Goal: Transaction & Acquisition: Book appointment/travel/reservation

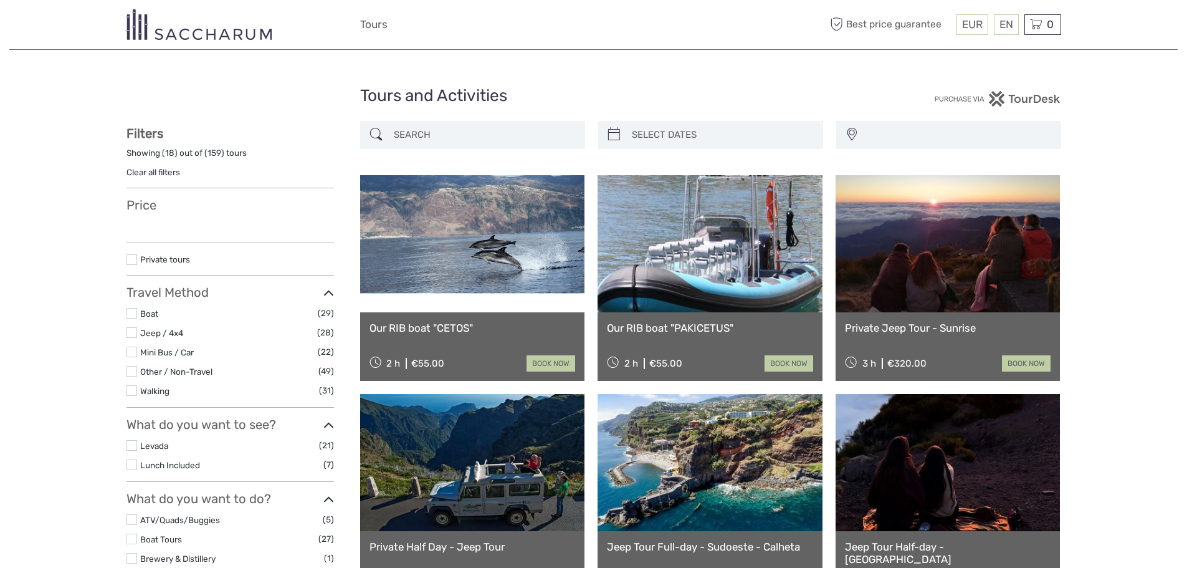
select select
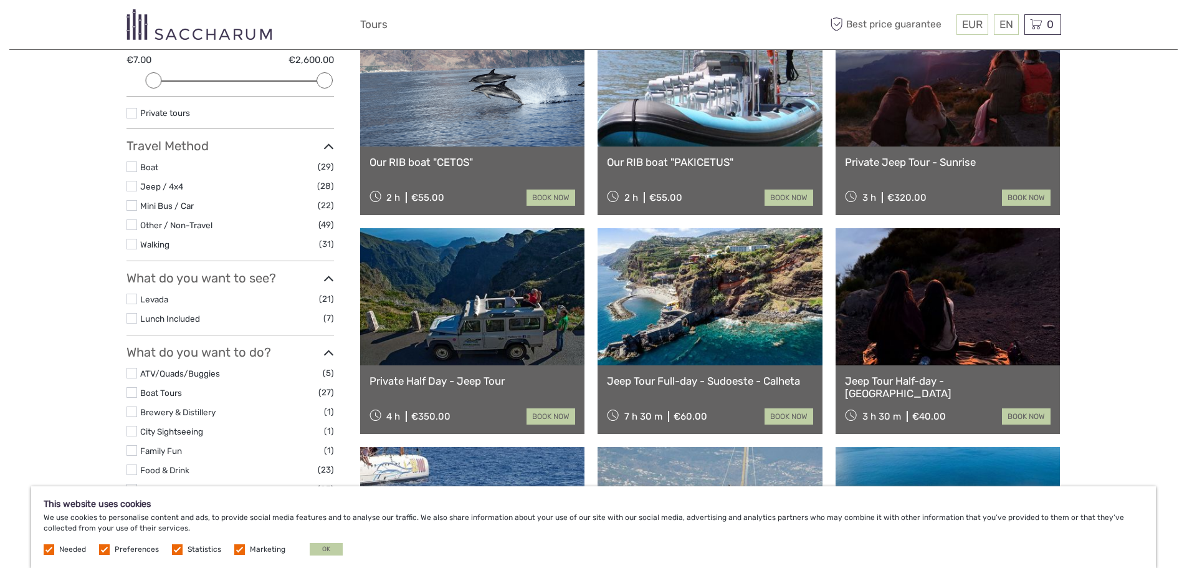
scroll to position [145, 0]
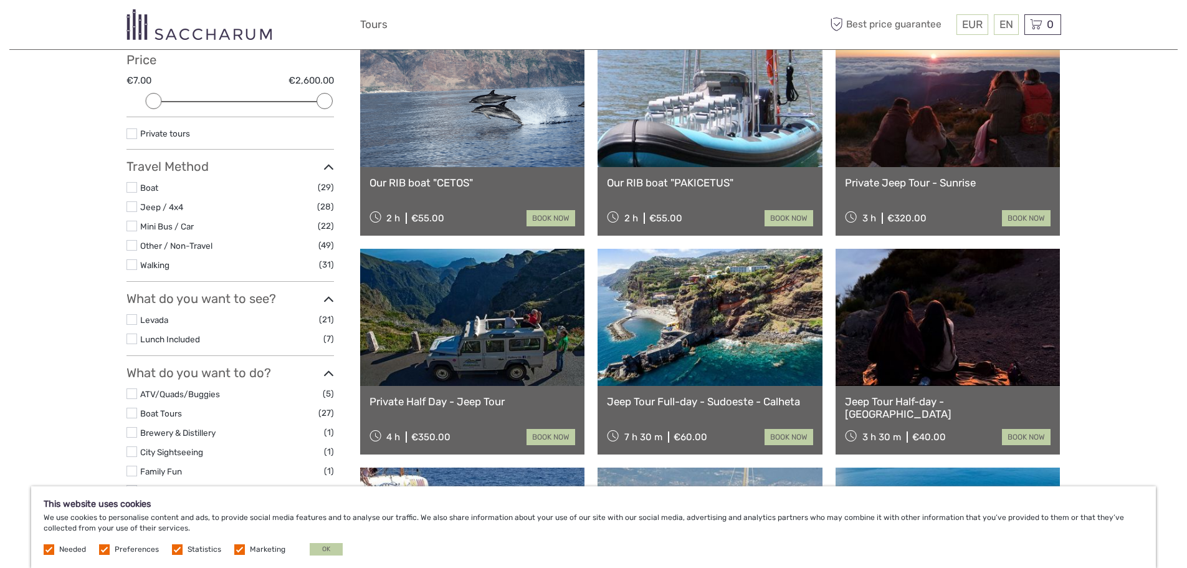
click at [133, 133] on label at bounding box center [131, 133] width 11 height 11
click at [0, 0] on input "checkbox" at bounding box center [0, 0] width 0 height 0
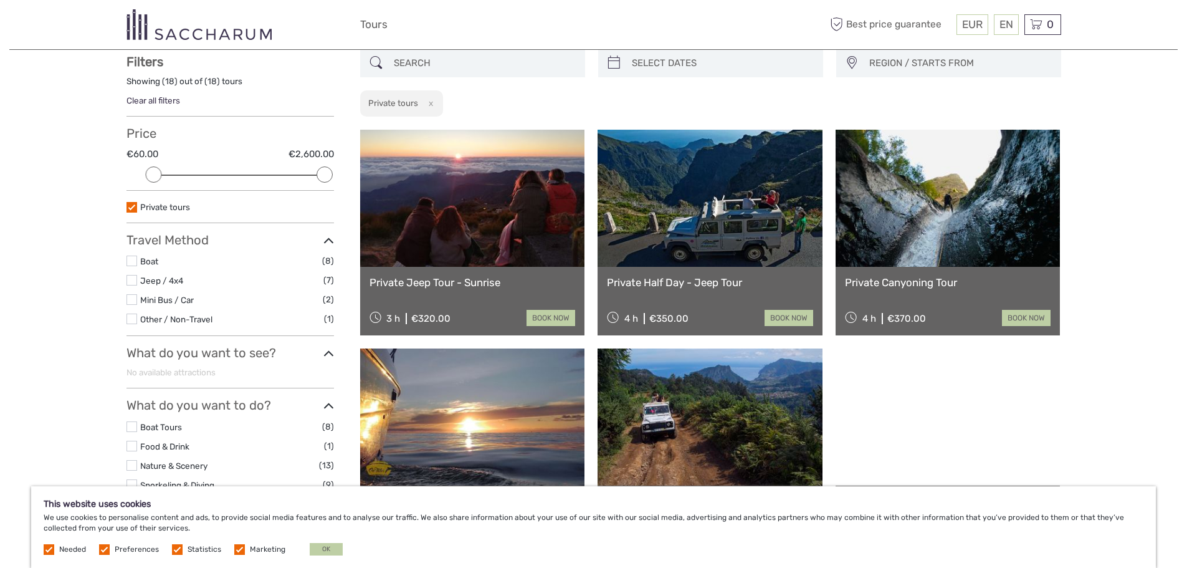
scroll to position [71, 0]
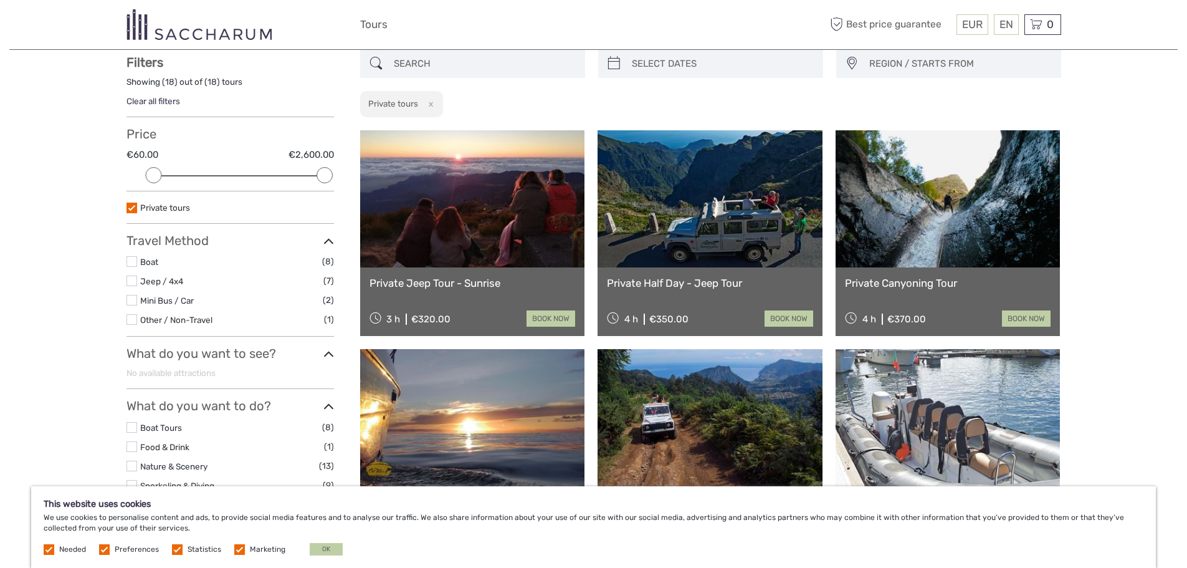
click at [132, 280] on label at bounding box center [131, 280] width 11 height 11
click at [0, 0] on input "checkbox" at bounding box center [0, 0] width 0 height 0
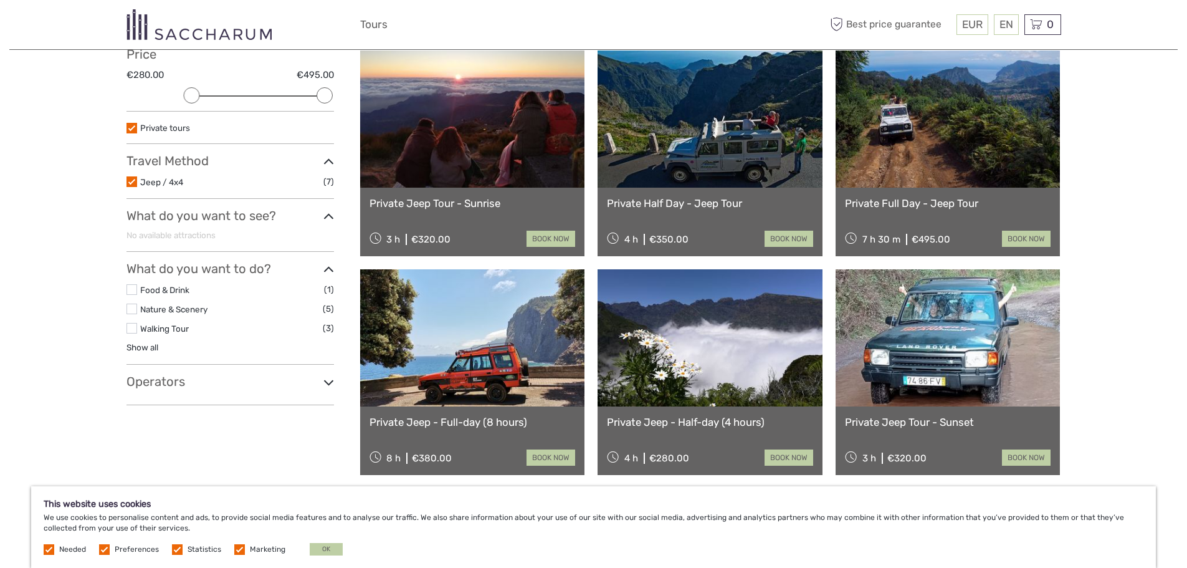
scroll to position [175, 0]
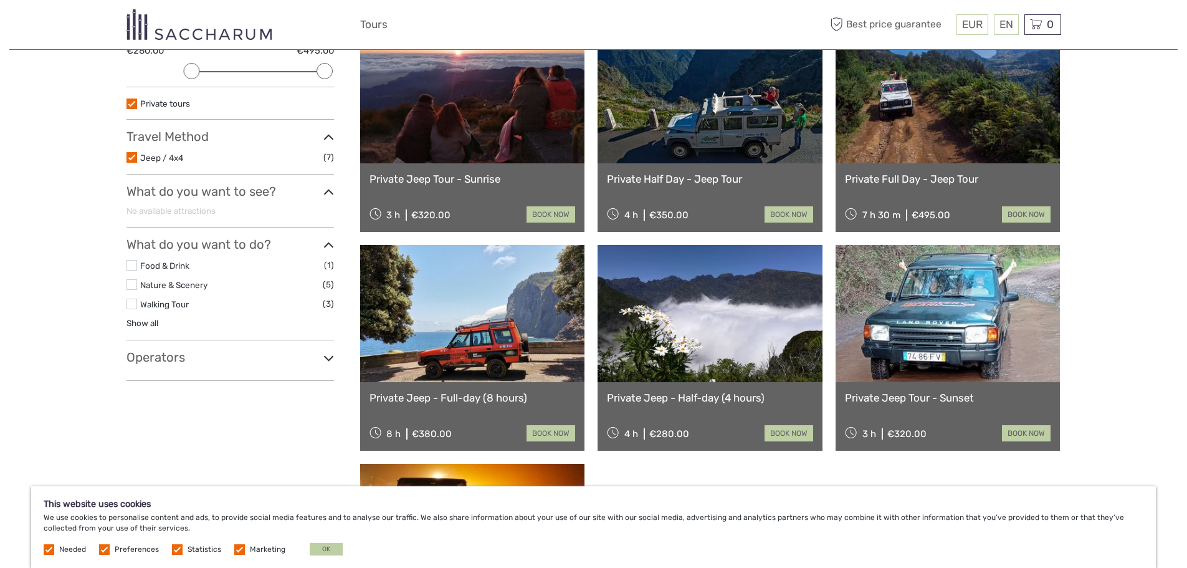
click at [135, 264] on label at bounding box center [131, 265] width 11 height 11
click at [0, 0] on input "checkbox" at bounding box center [0, 0] width 0 height 0
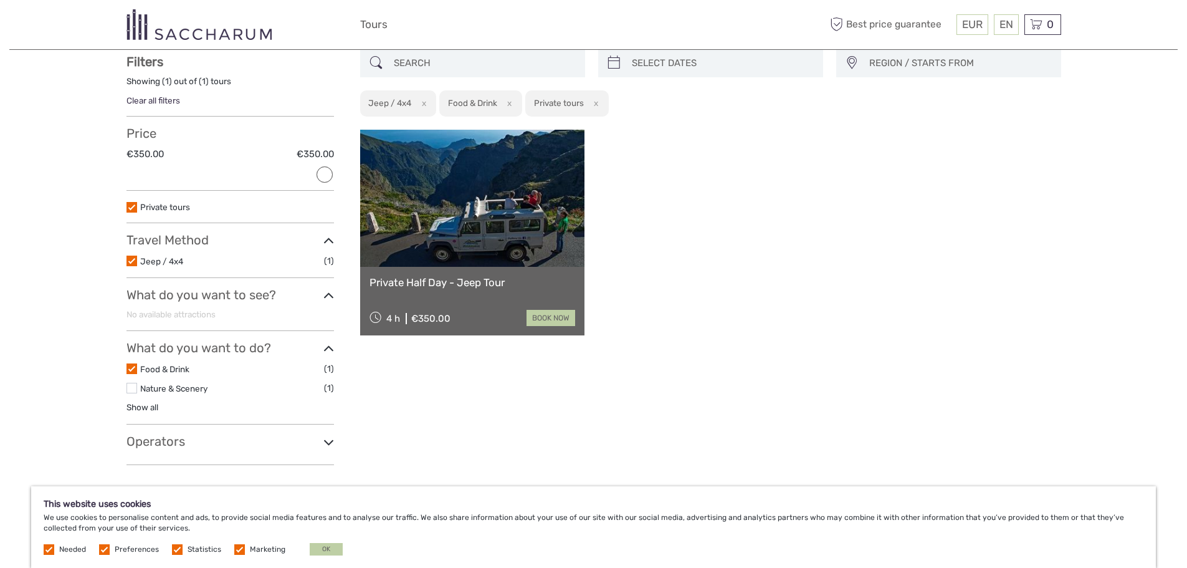
scroll to position [71, 0]
click at [131, 387] on label at bounding box center [131, 388] width 11 height 11
click at [0, 0] on input "checkbox" at bounding box center [0, 0] width 0 height 0
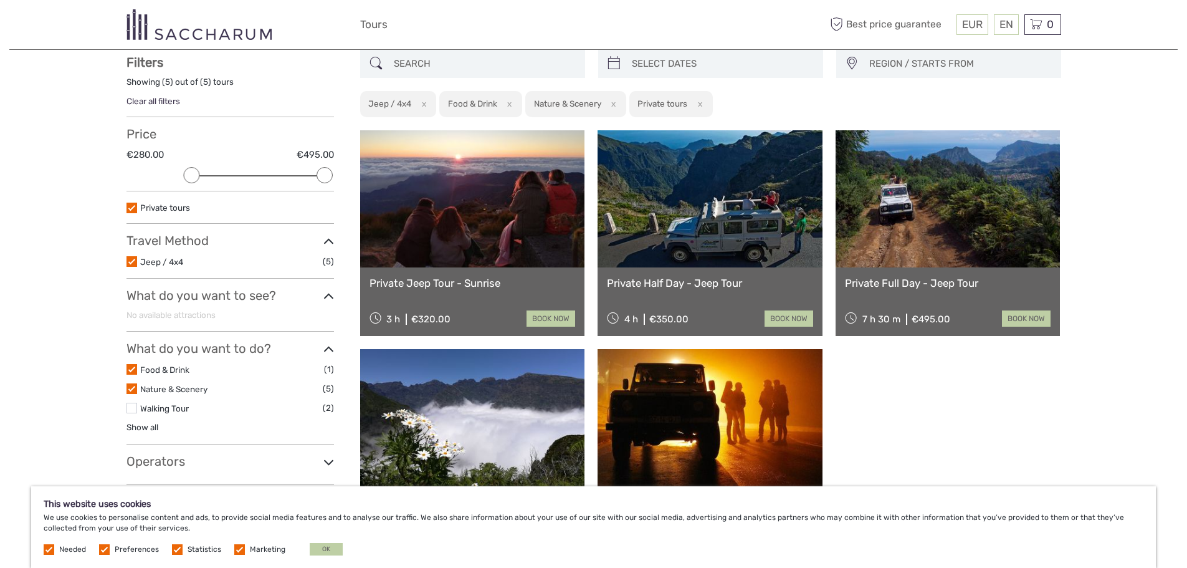
click at [136, 410] on label at bounding box center [131, 407] width 11 height 11
click at [0, 0] on input "checkbox" at bounding box center [0, 0] width 0 height 0
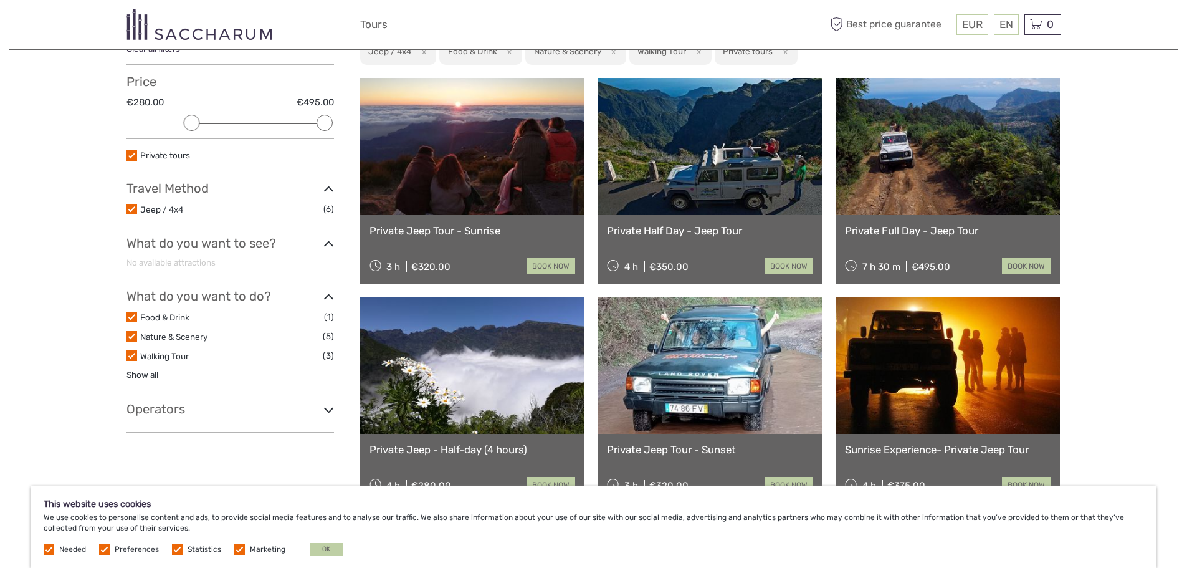
scroll to position [113, 0]
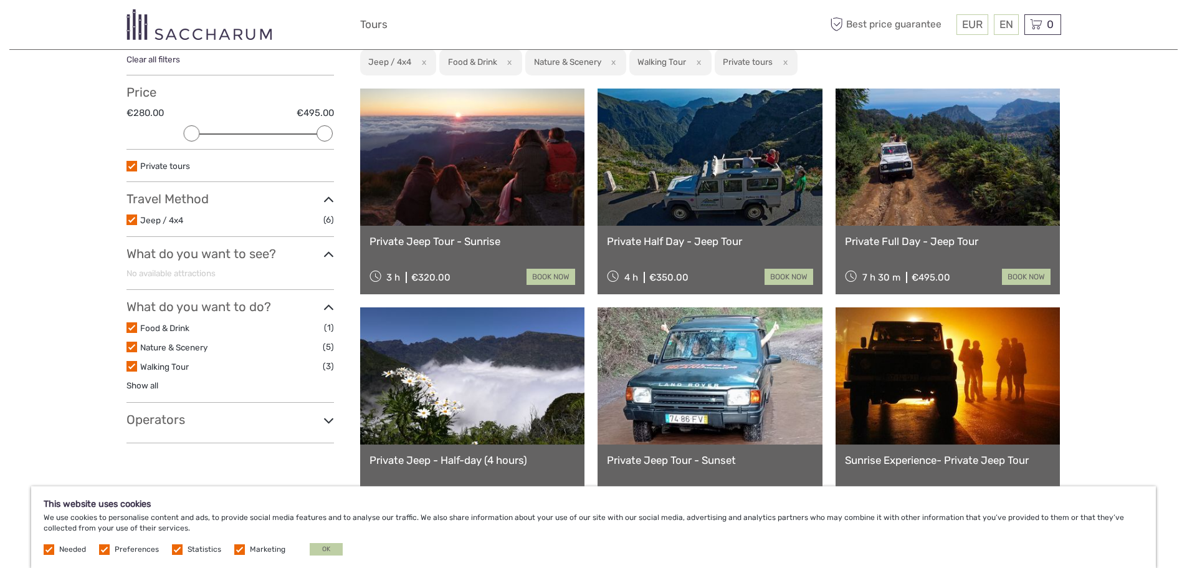
click at [913, 238] on link "Private Full Day - Jeep Tour" at bounding box center [948, 241] width 206 height 12
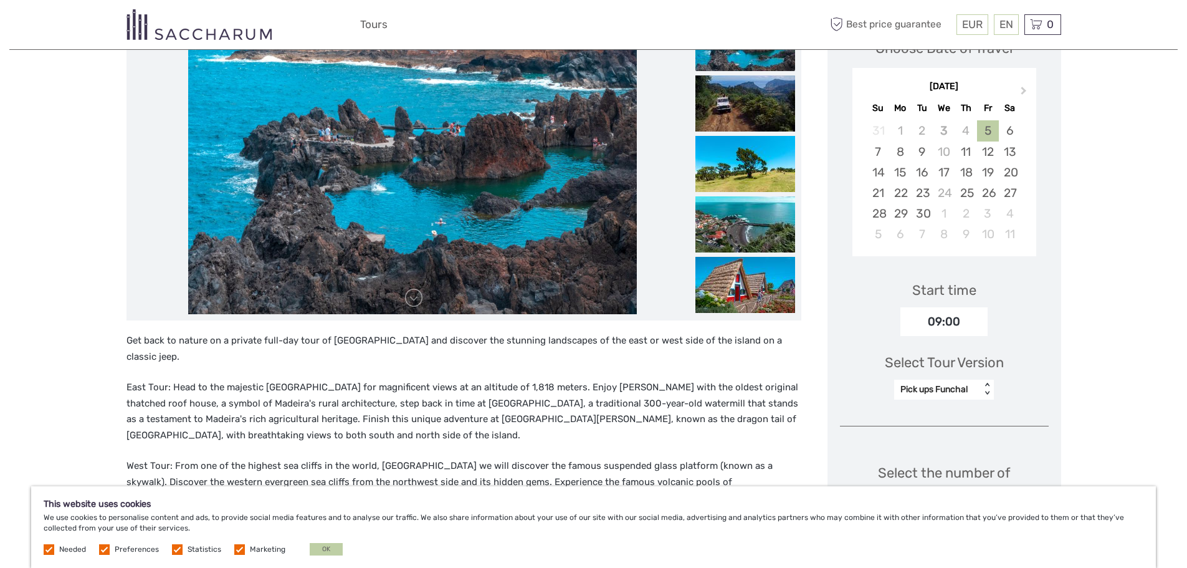
scroll to position [229, 0]
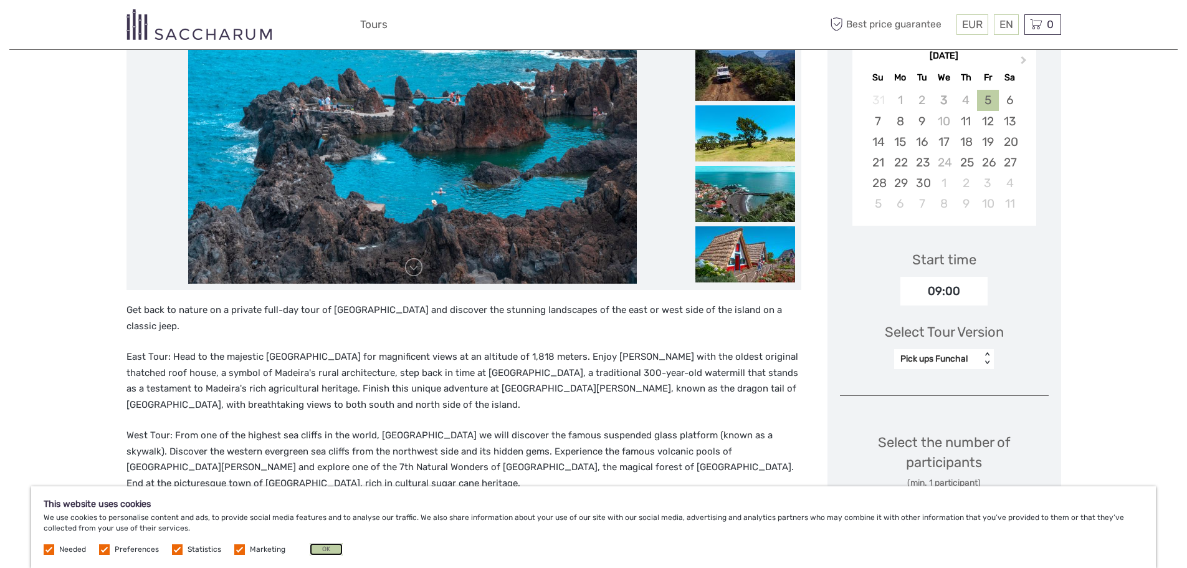
click at [325, 546] on button "OK" at bounding box center [326, 549] width 33 height 12
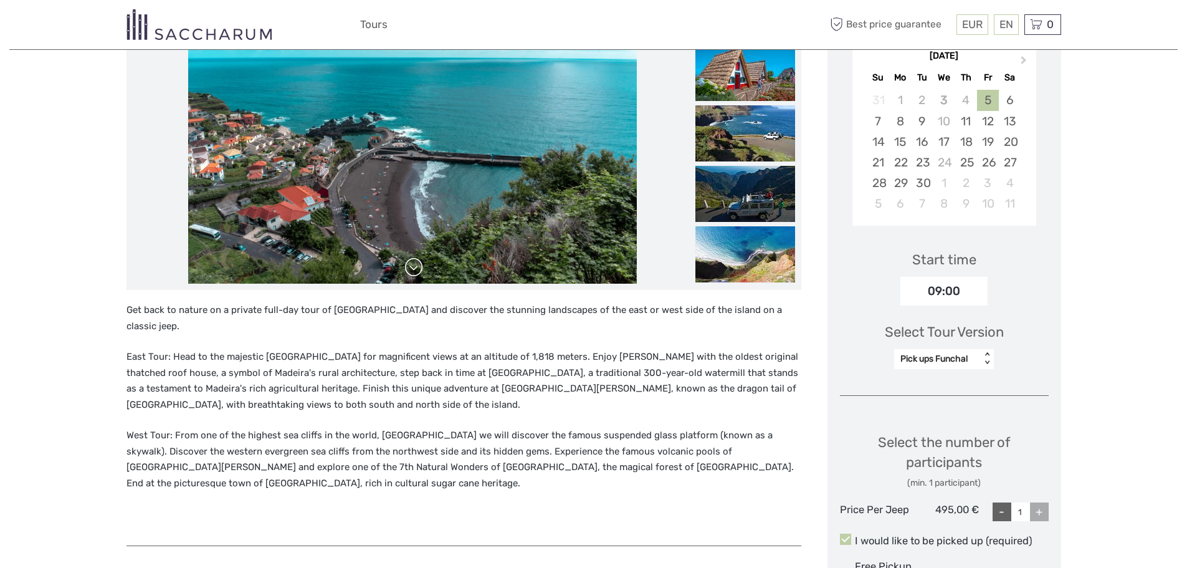
click at [415, 267] on link at bounding box center [414, 267] width 20 height 20
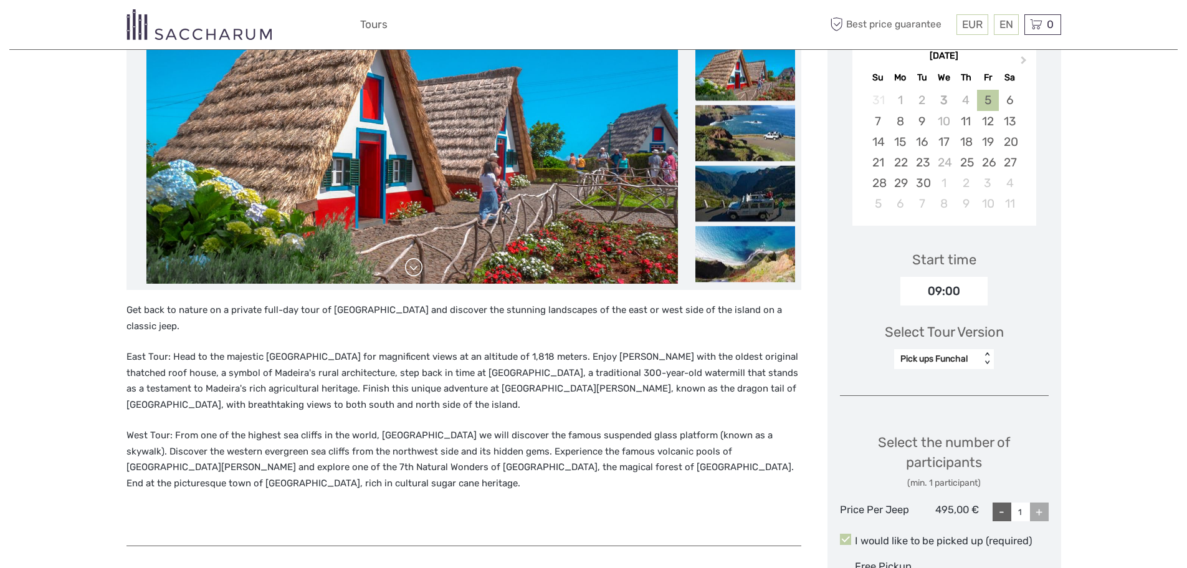
click at [414, 267] on link at bounding box center [414, 267] width 20 height 20
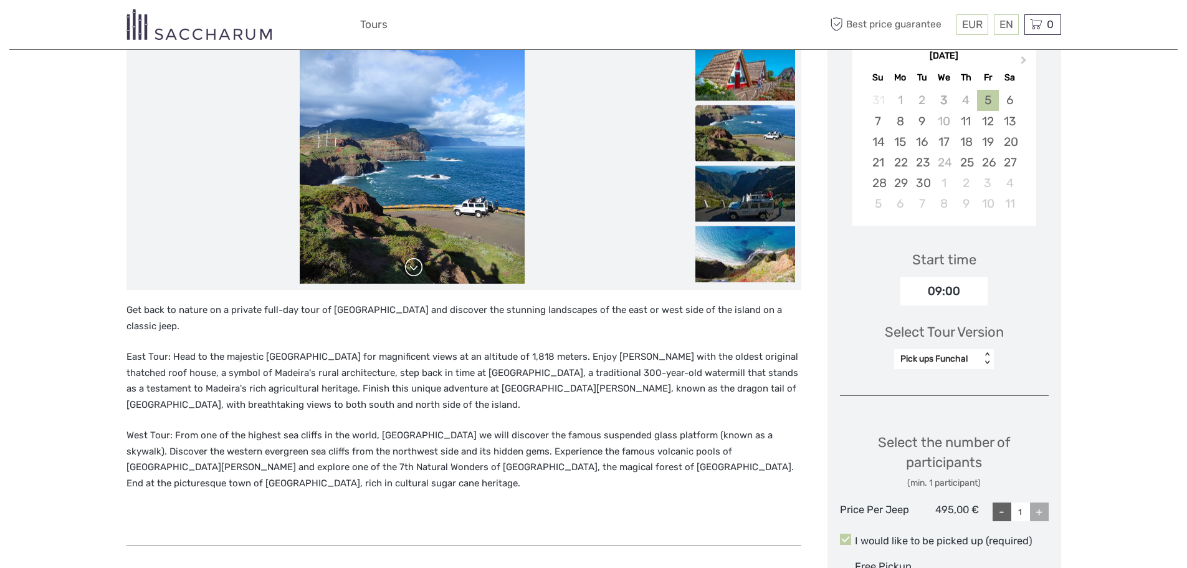
click at [414, 267] on link at bounding box center [414, 267] width 20 height 20
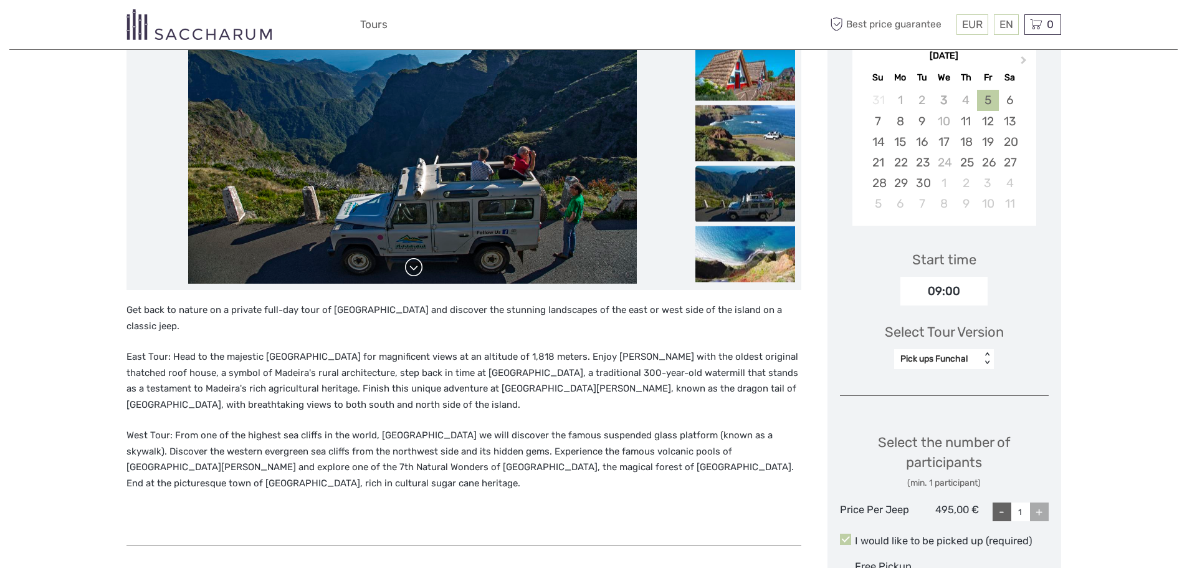
click at [414, 267] on link at bounding box center [414, 267] width 20 height 20
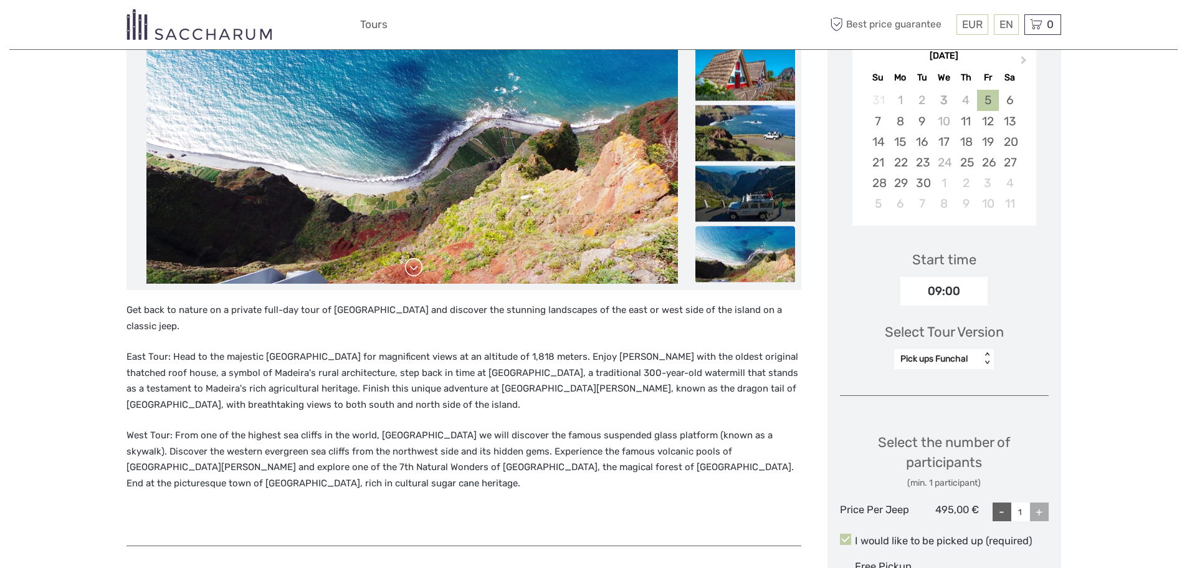
click at [414, 267] on link at bounding box center [414, 267] width 20 height 20
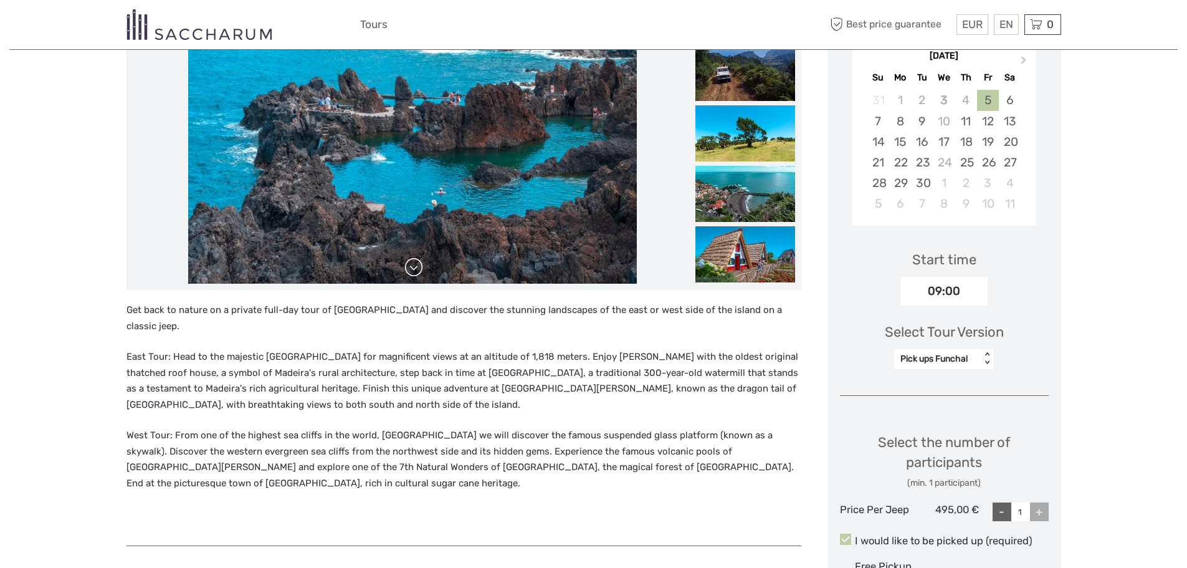
click at [414, 265] on link at bounding box center [414, 267] width 20 height 20
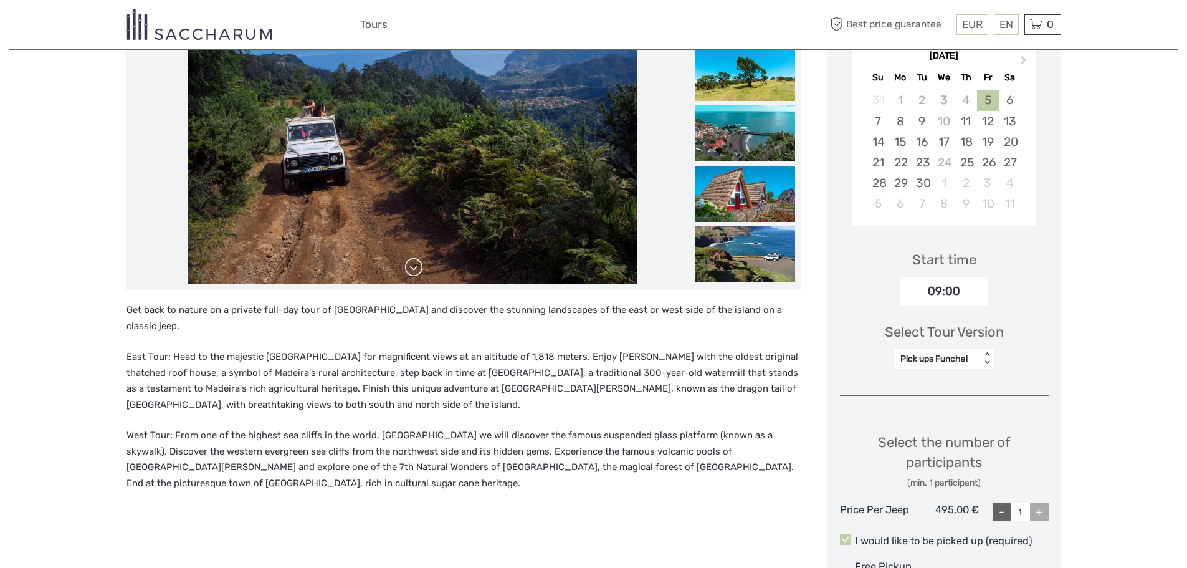
click at [414, 265] on link at bounding box center [414, 267] width 20 height 20
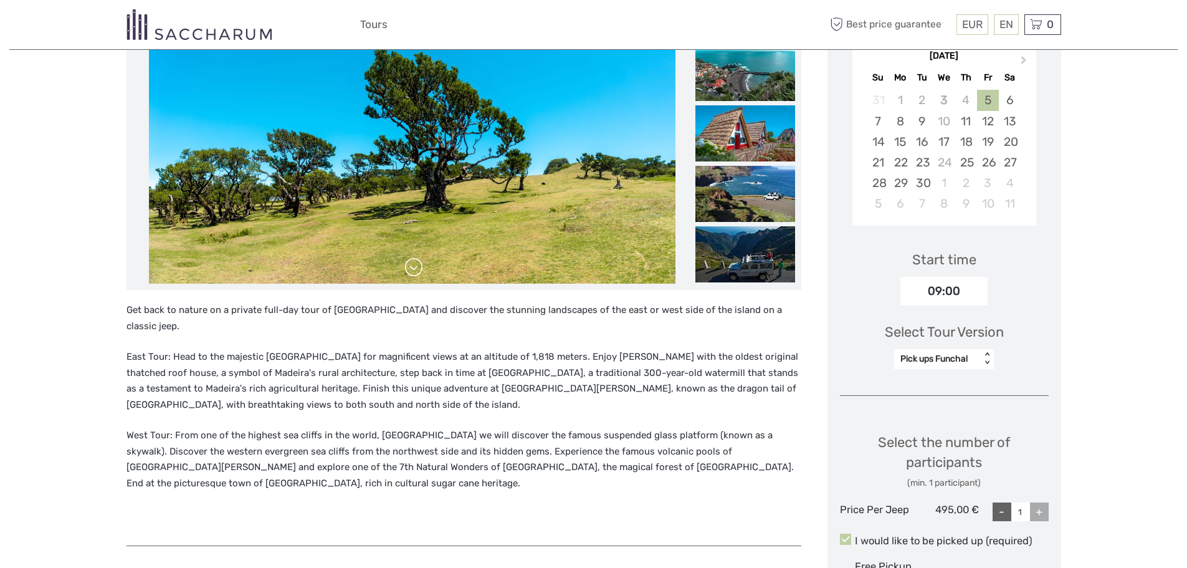
click at [414, 265] on link at bounding box center [414, 267] width 20 height 20
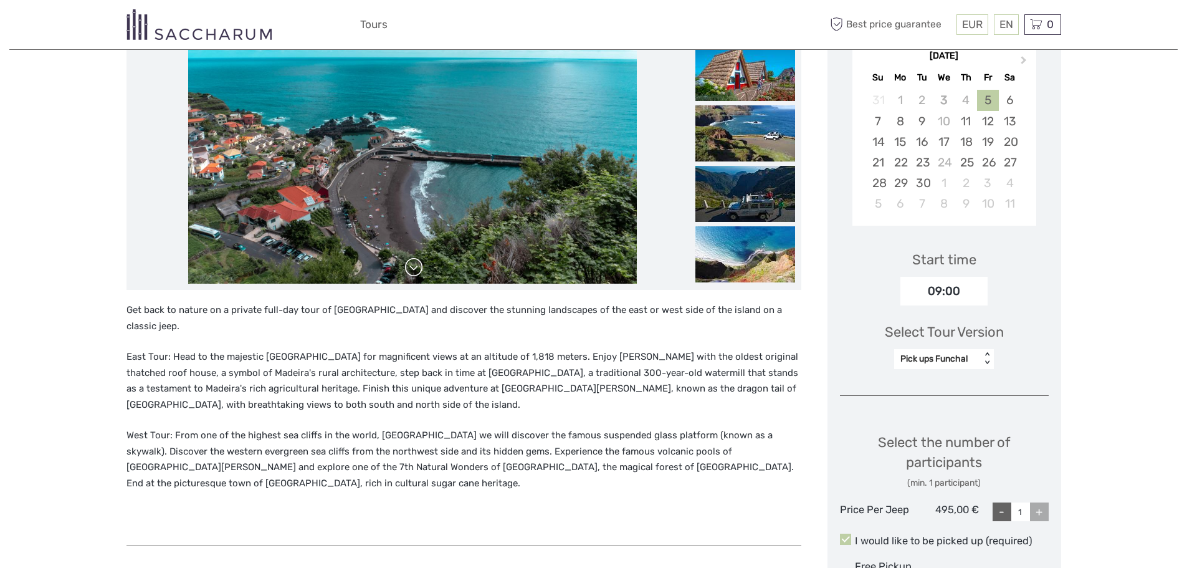
click at [414, 265] on link at bounding box center [414, 267] width 20 height 20
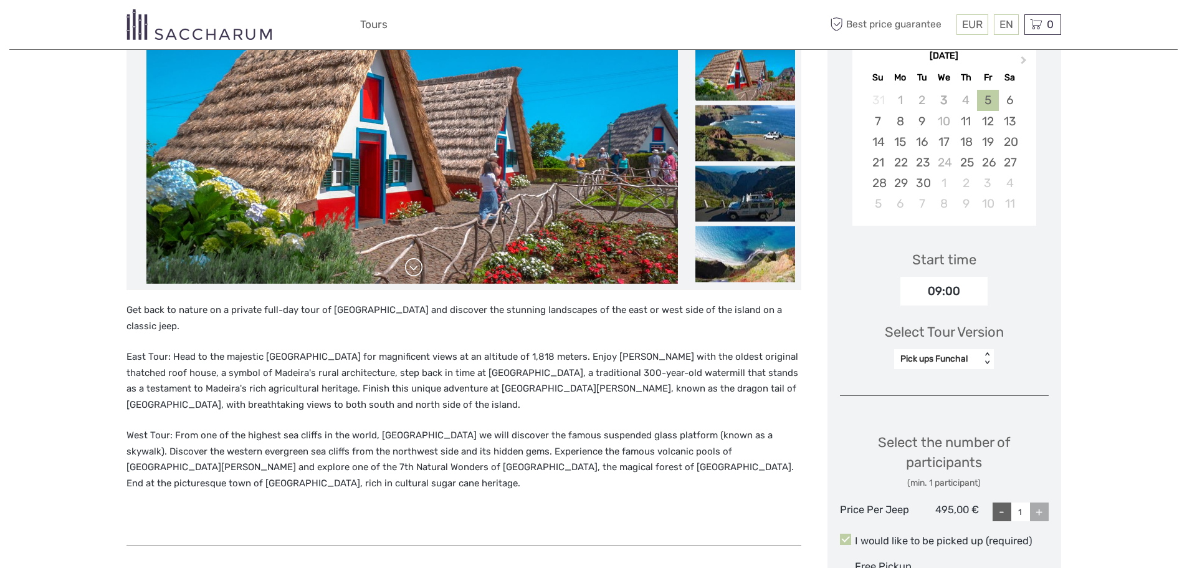
click at [414, 265] on link at bounding box center [414, 267] width 20 height 20
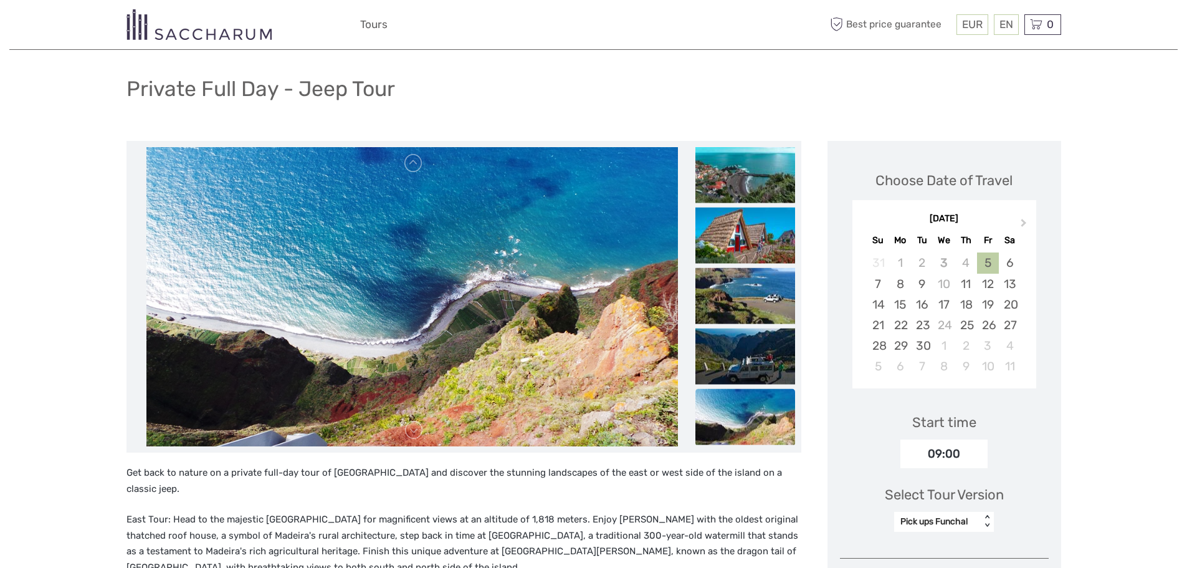
scroll to position [0, 0]
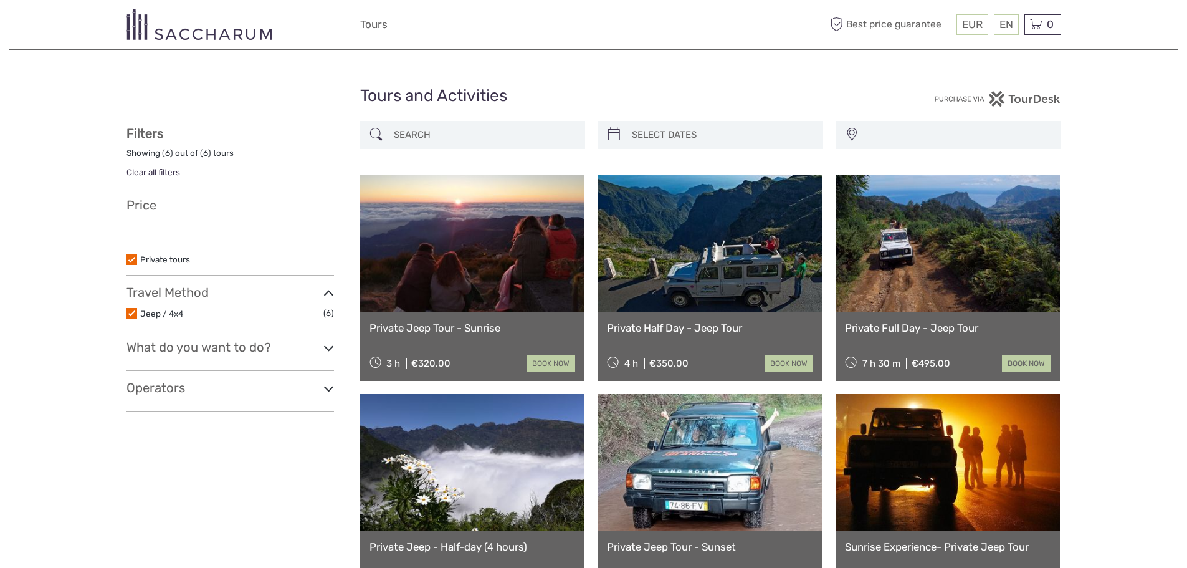
select select
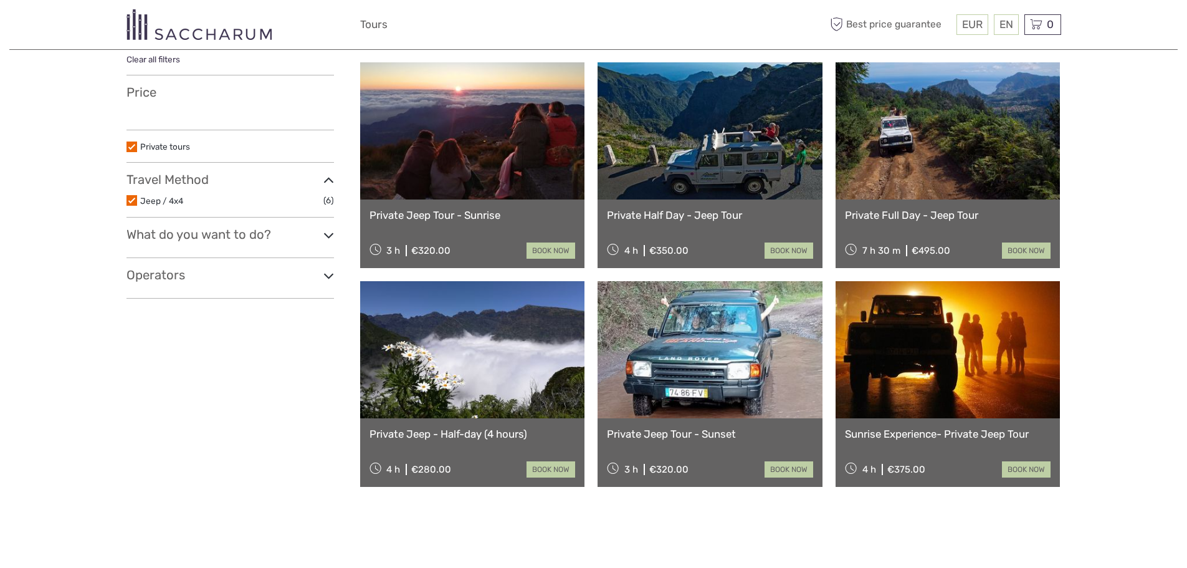
select select
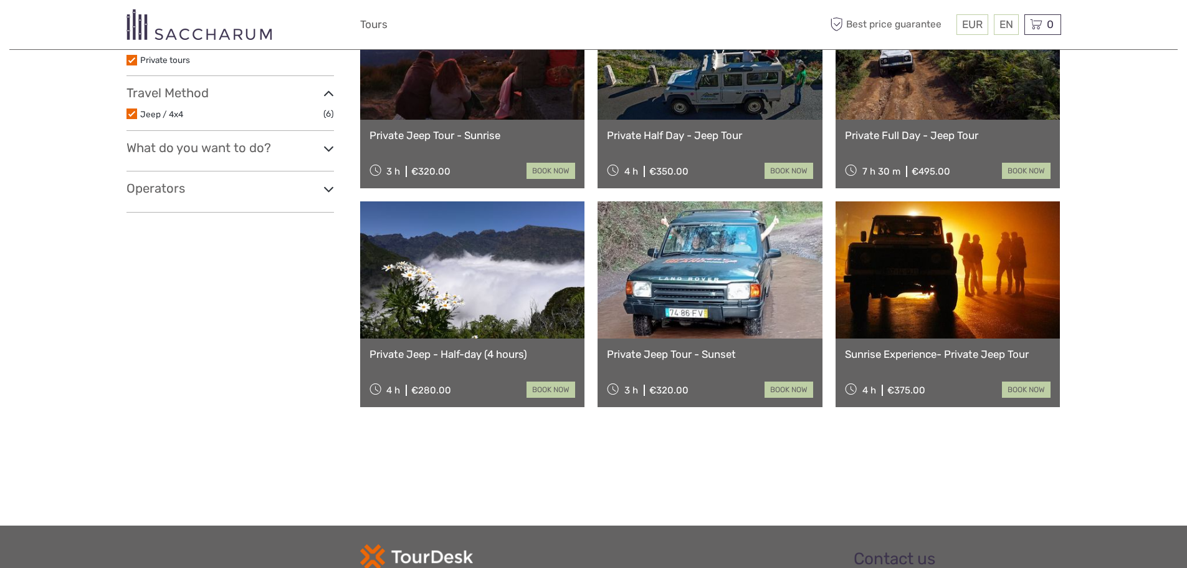
scroll to position [237, 0]
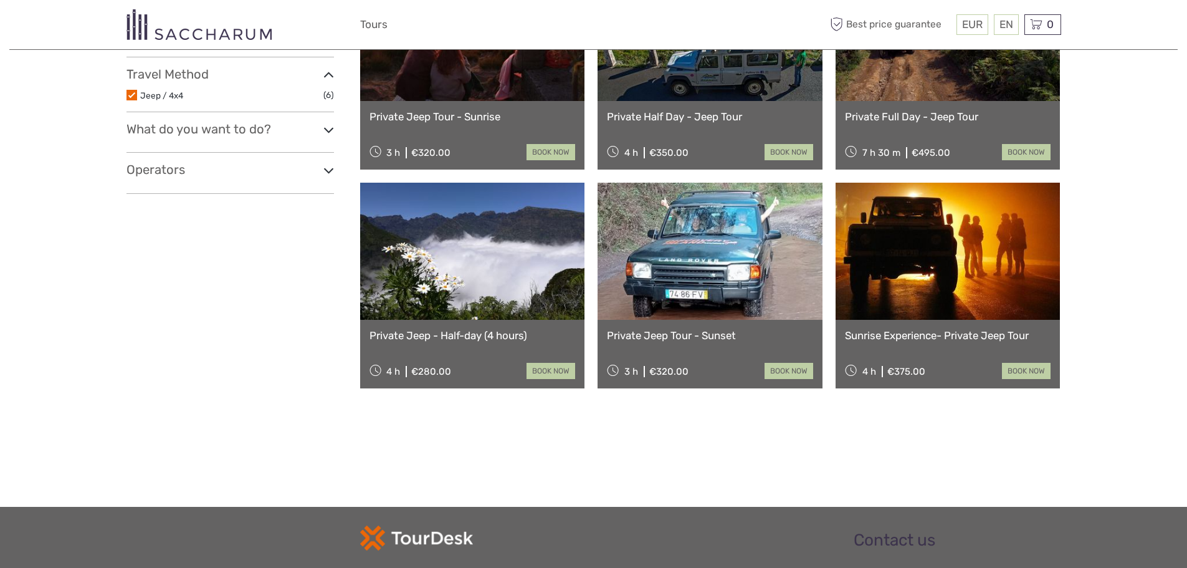
click at [478, 332] on link "Private Jeep - Half-day (4 hours)" at bounding box center [472, 335] width 206 height 12
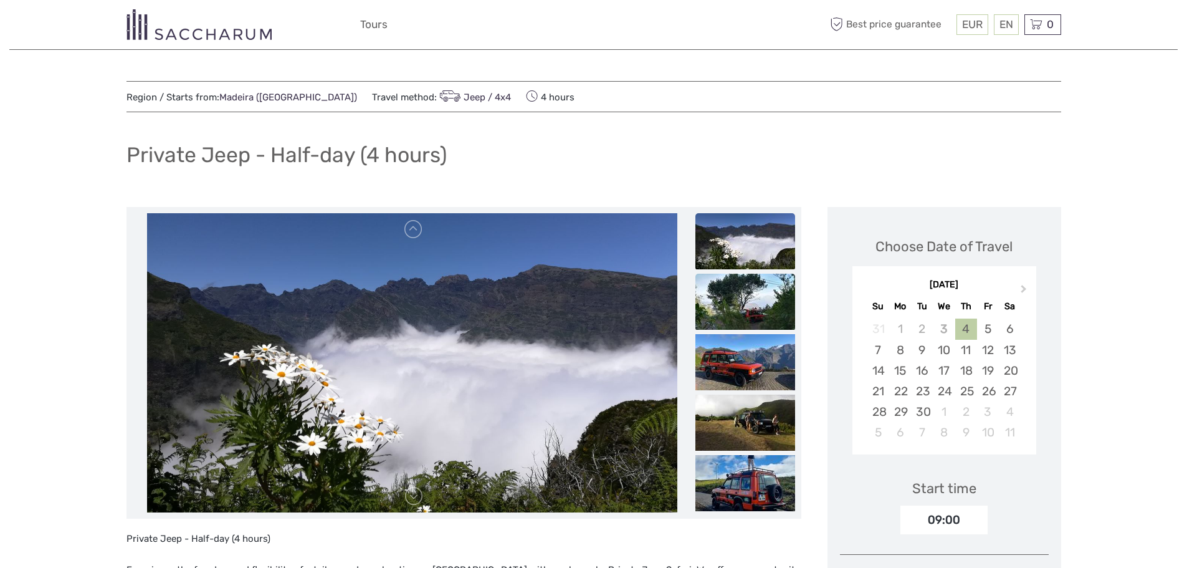
click at [732, 307] on img at bounding box center [745, 301] width 100 height 56
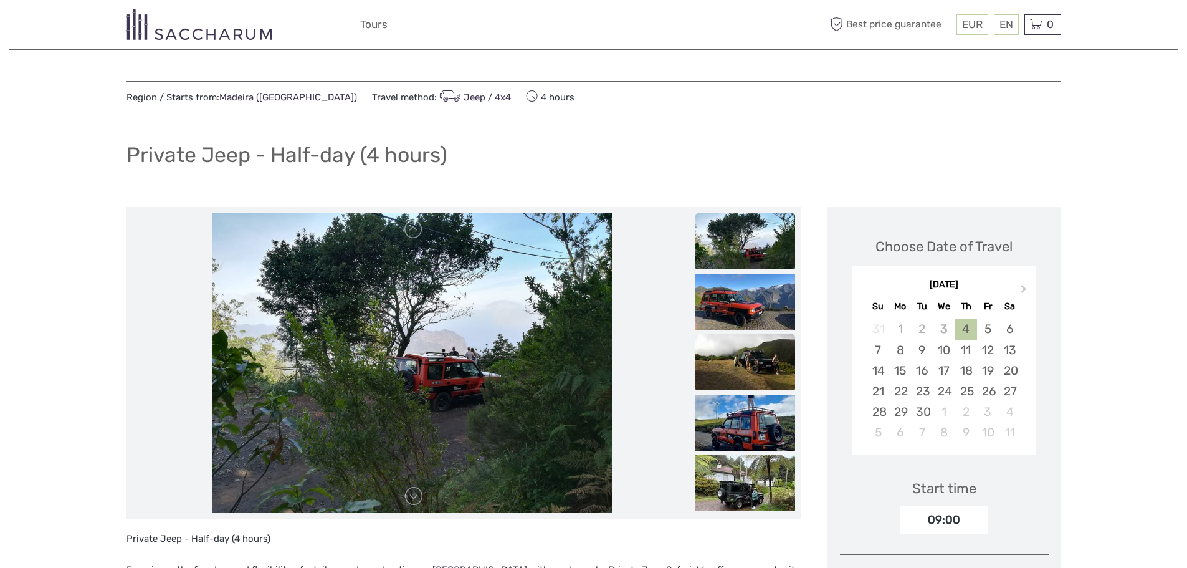
click at [749, 356] on img at bounding box center [745, 362] width 100 height 56
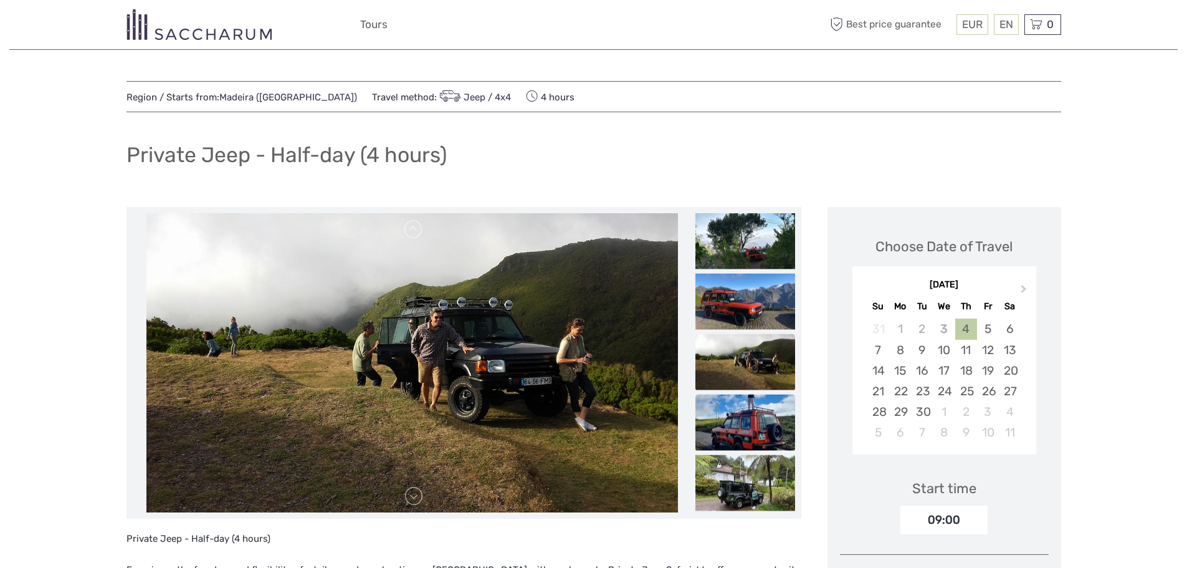
click at [757, 416] on img at bounding box center [745, 422] width 100 height 56
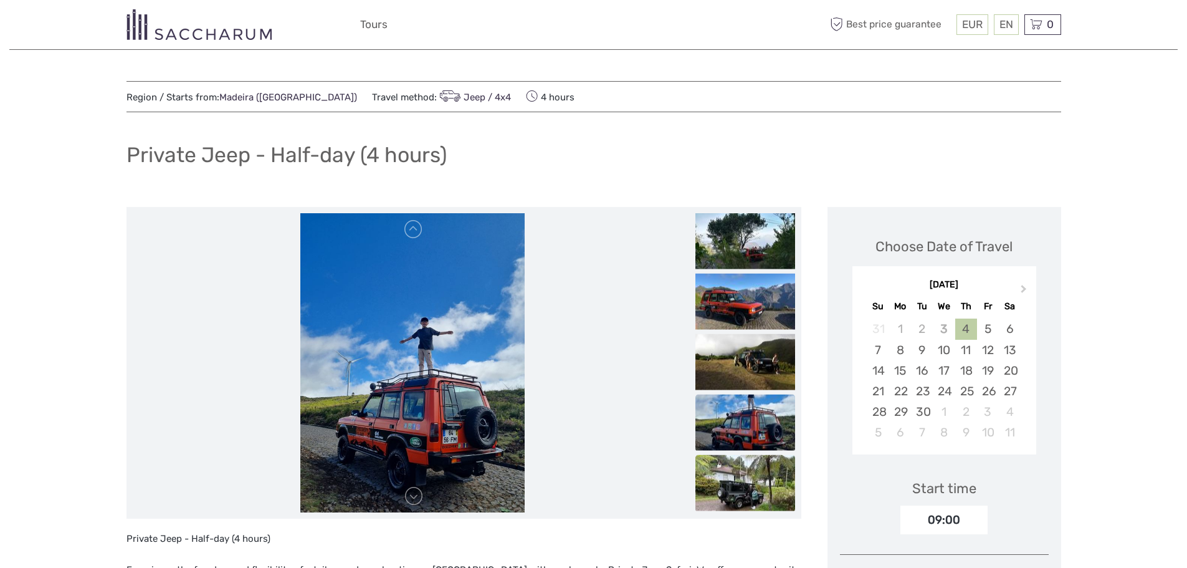
click at [756, 468] on img at bounding box center [745, 483] width 100 height 56
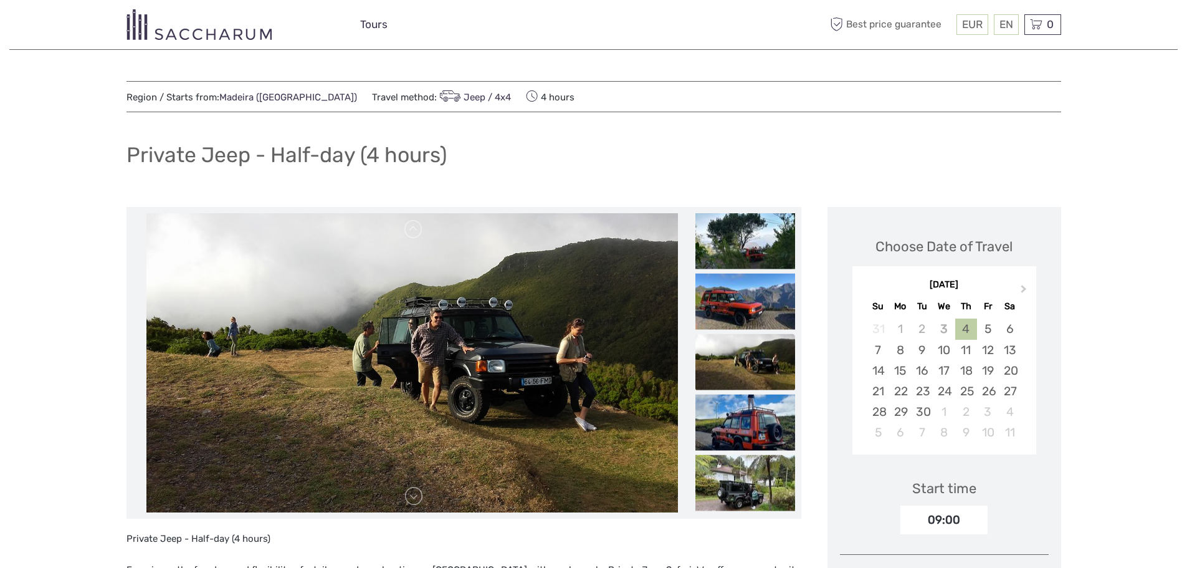
click at [375, 26] on link "Tours" at bounding box center [373, 25] width 27 height 18
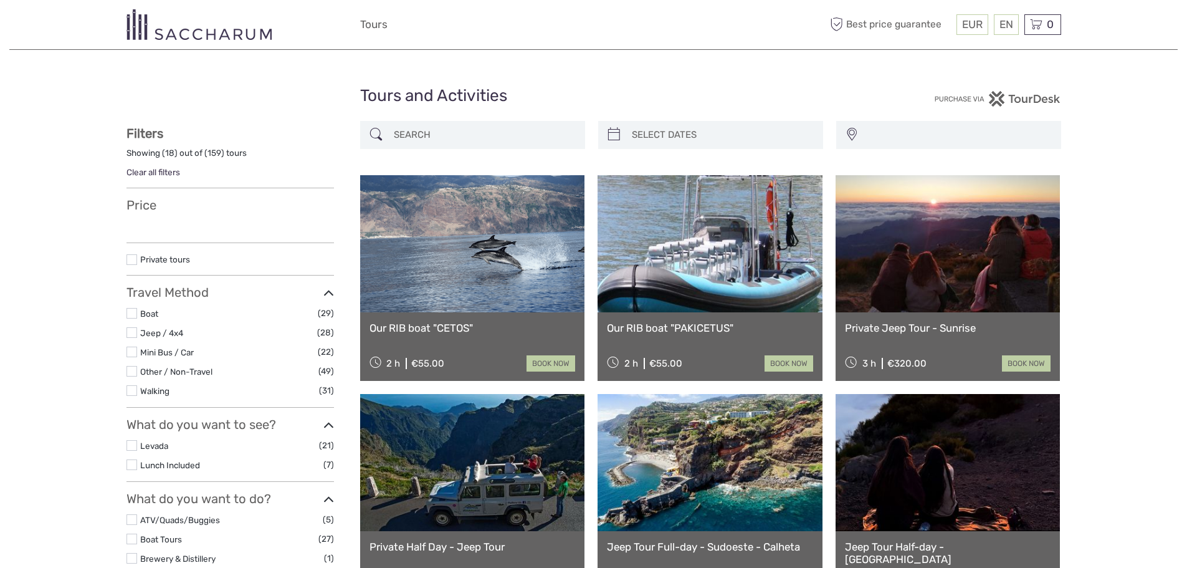
select select
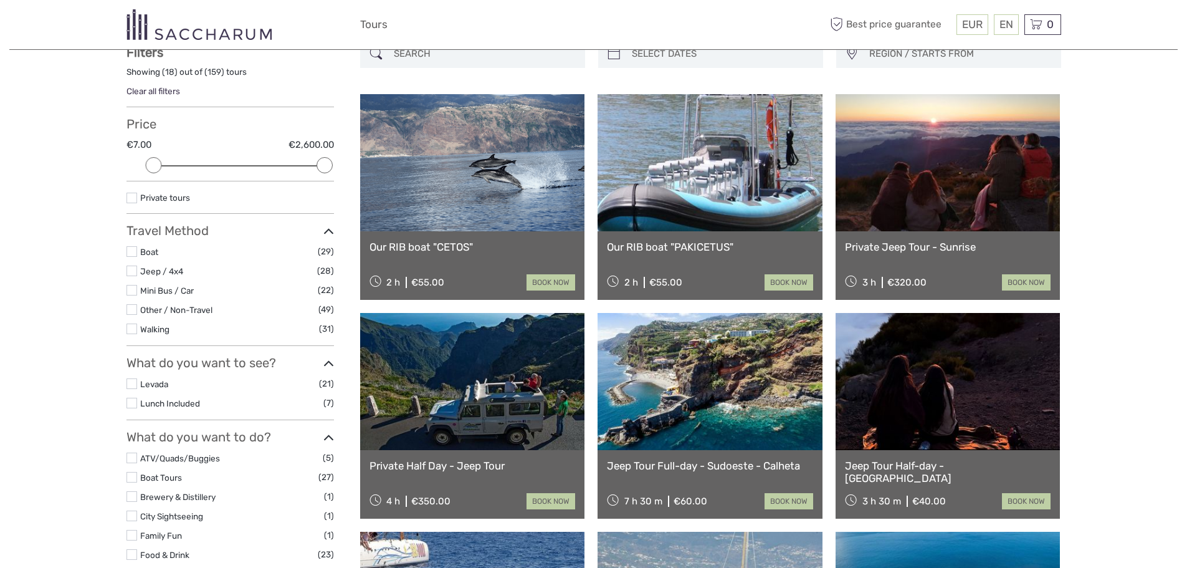
scroll to position [83, 0]
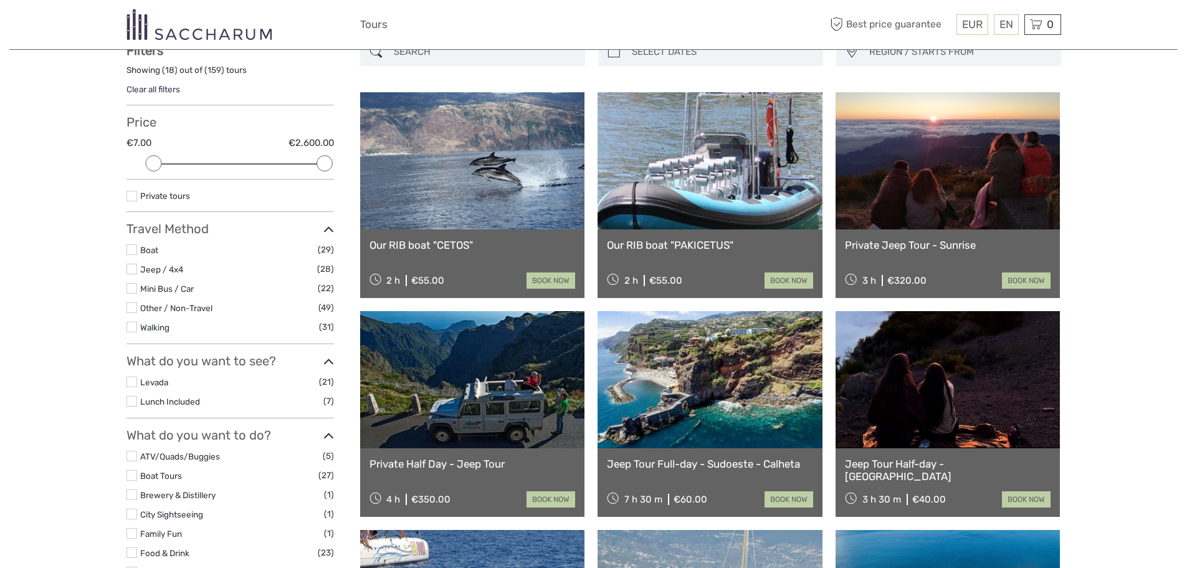
click at [912, 244] on link "Private Jeep Tour - Sunrise" at bounding box center [948, 245] width 206 height 12
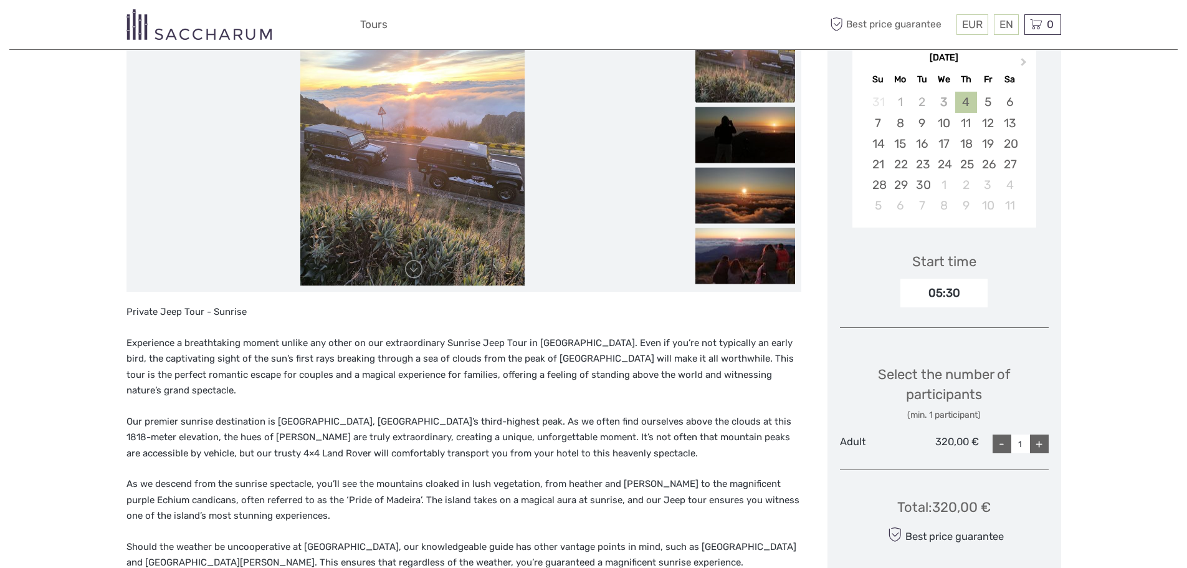
scroll to position [187, 0]
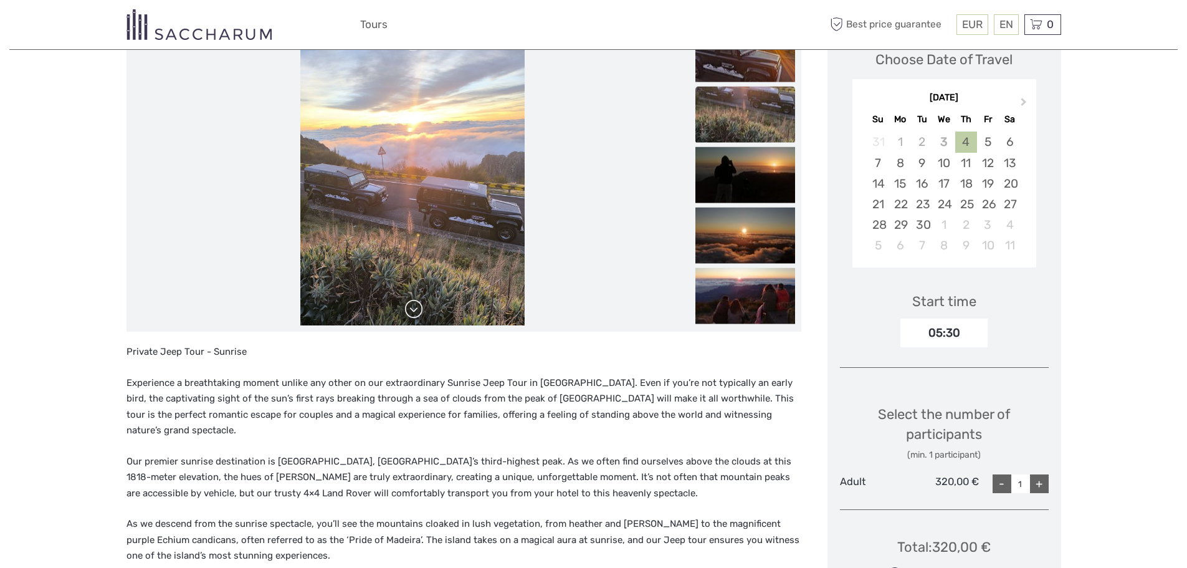
click at [417, 308] on link at bounding box center [414, 309] width 20 height 20
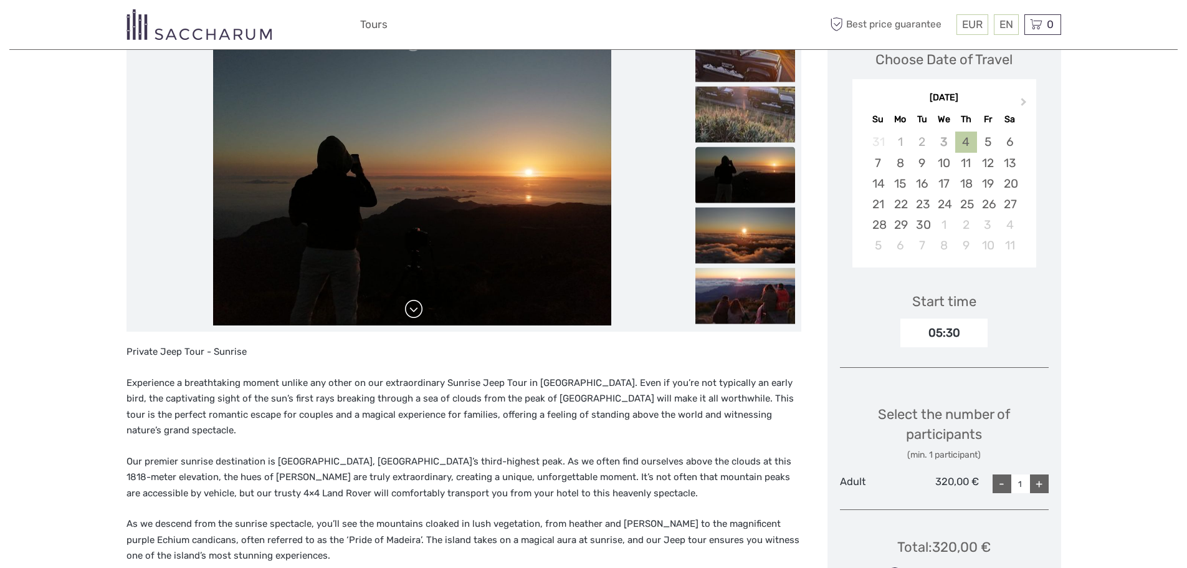
click at [417, 308] on link at bounding box center [414, 309] width 20 height 20
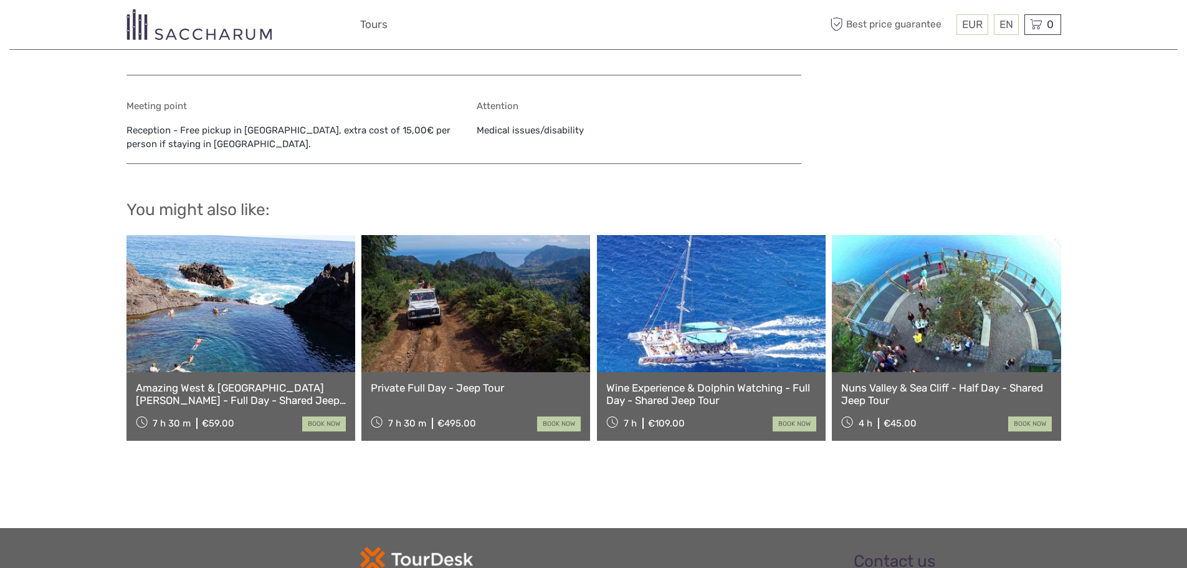
scroll to position [1121, 0]
click at [367, 27] on link "Tours" at bounding box center [373, 25] width 27 height 18
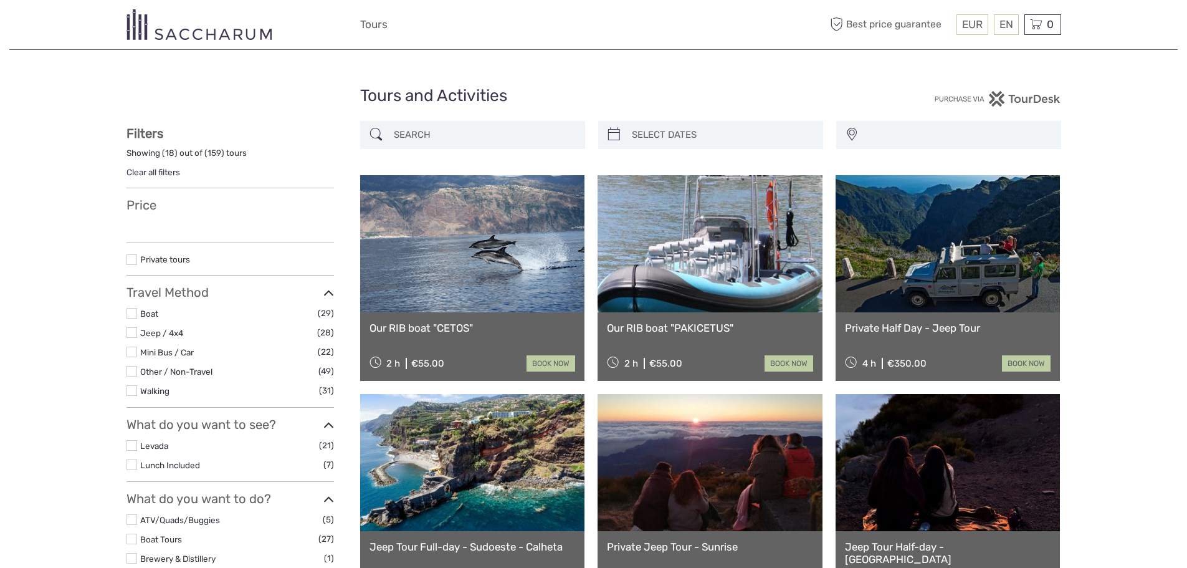
select select
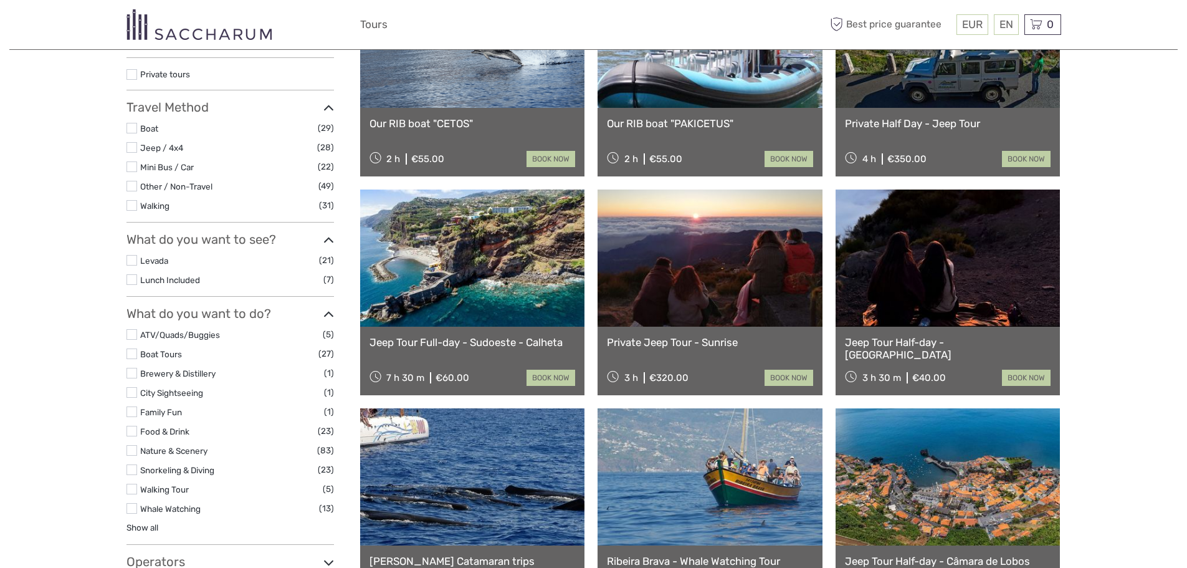
scroll to position [207, 0]
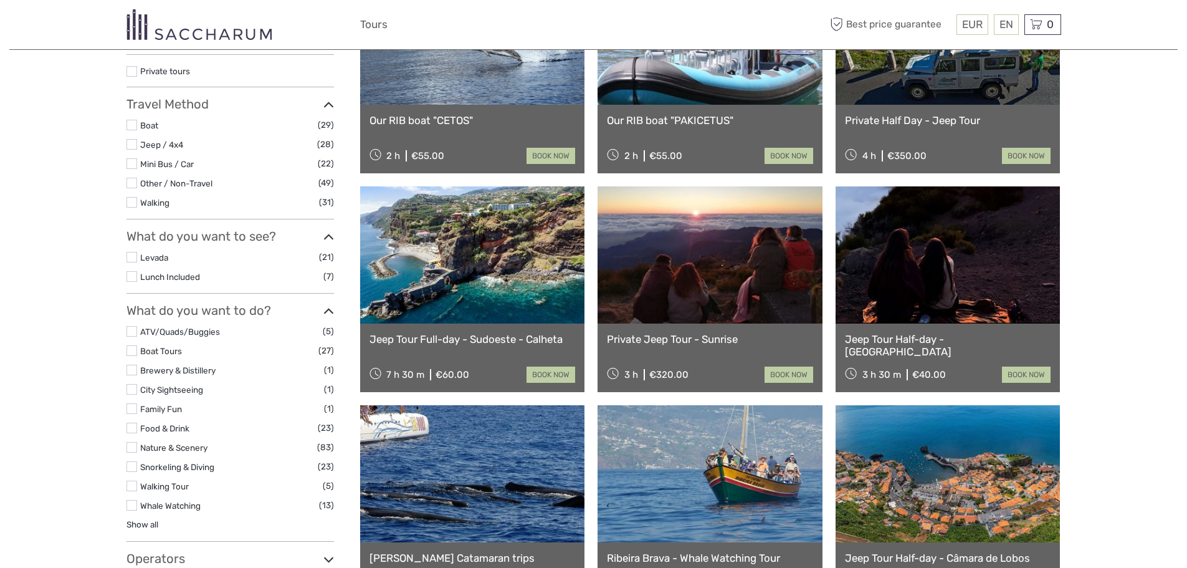
click at [934, 340] on link "Jeep Tour Half-day - Pico do Arieiro" at bounding box center [948, 346] width 206 height 26
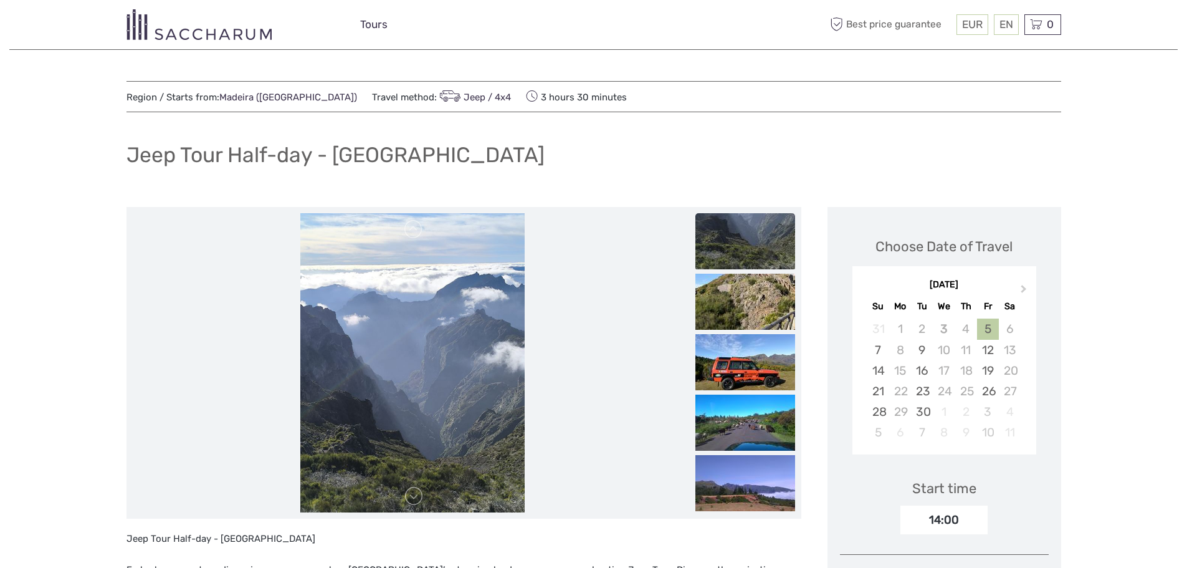
click at [371, 27] on link "Tours" at bounding box center [373, 25] width 27 height 18
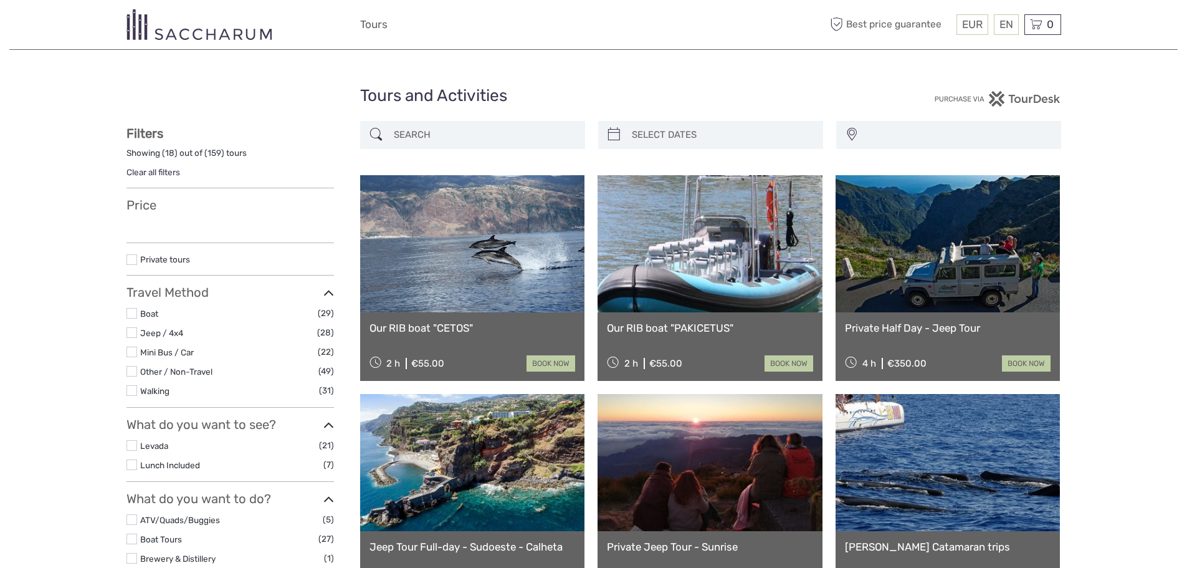
select select
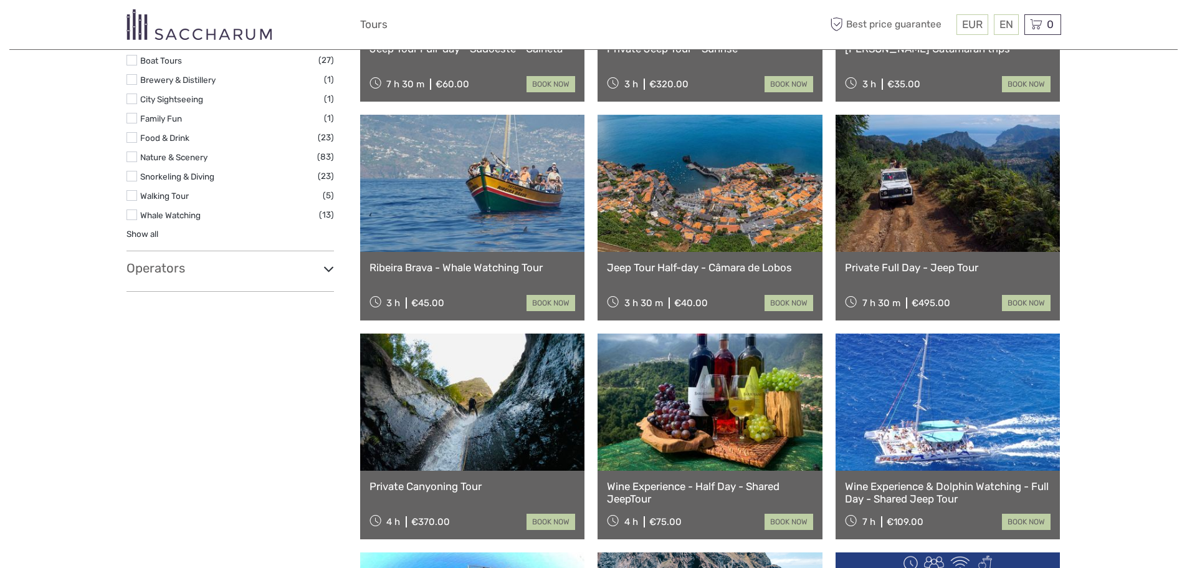
scroll to position [498, 0]
click at [692, 485] on link "Wine Experience - Half Day - Shared JeepTour" at bounding box center [710, 492] width 206 height 26
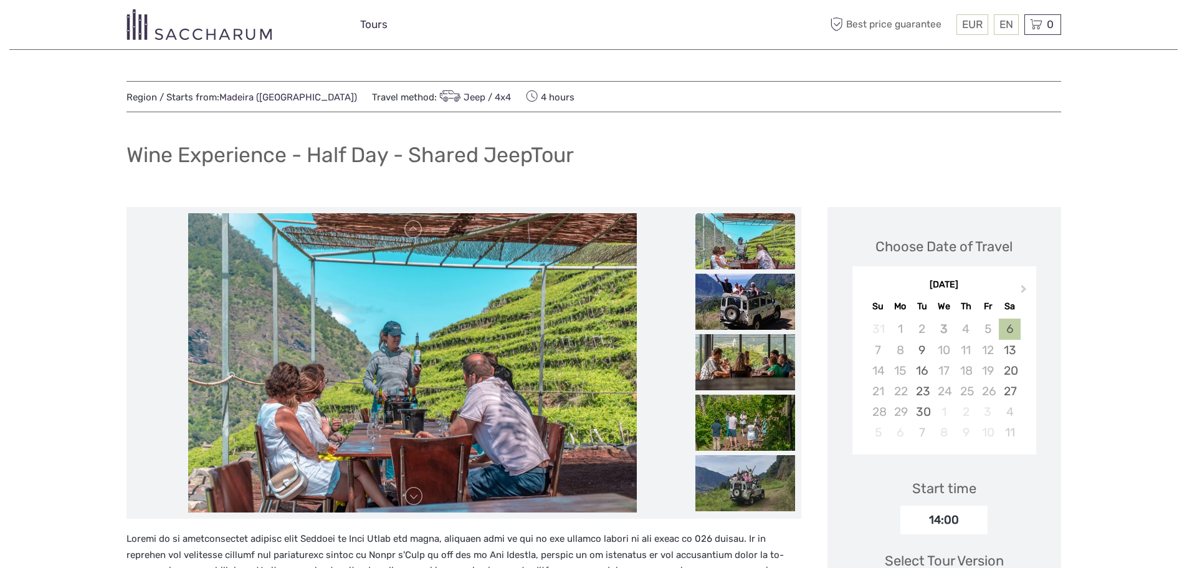
click at [372, 24] on link "Tours" at bounding box center [373, 25] width 27 height 18
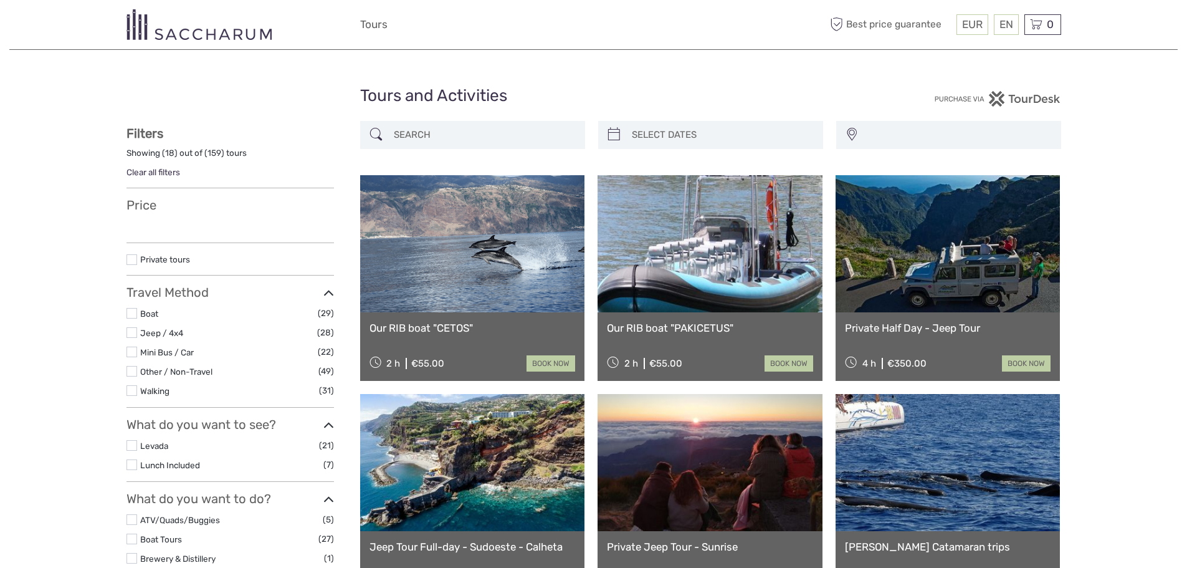
select select
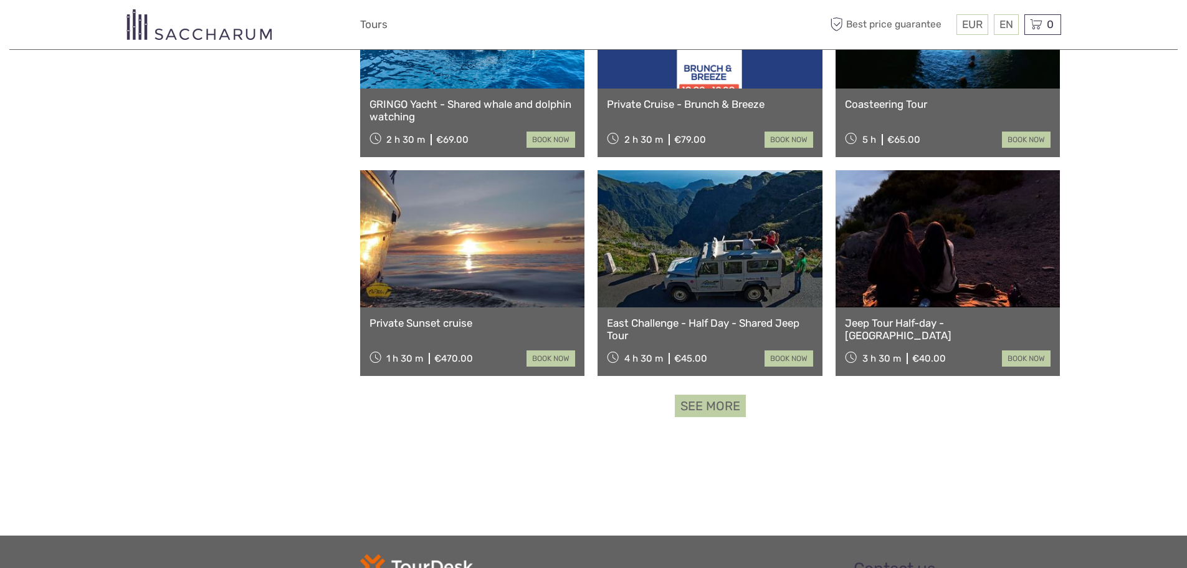
scroll to position [1101, 0]
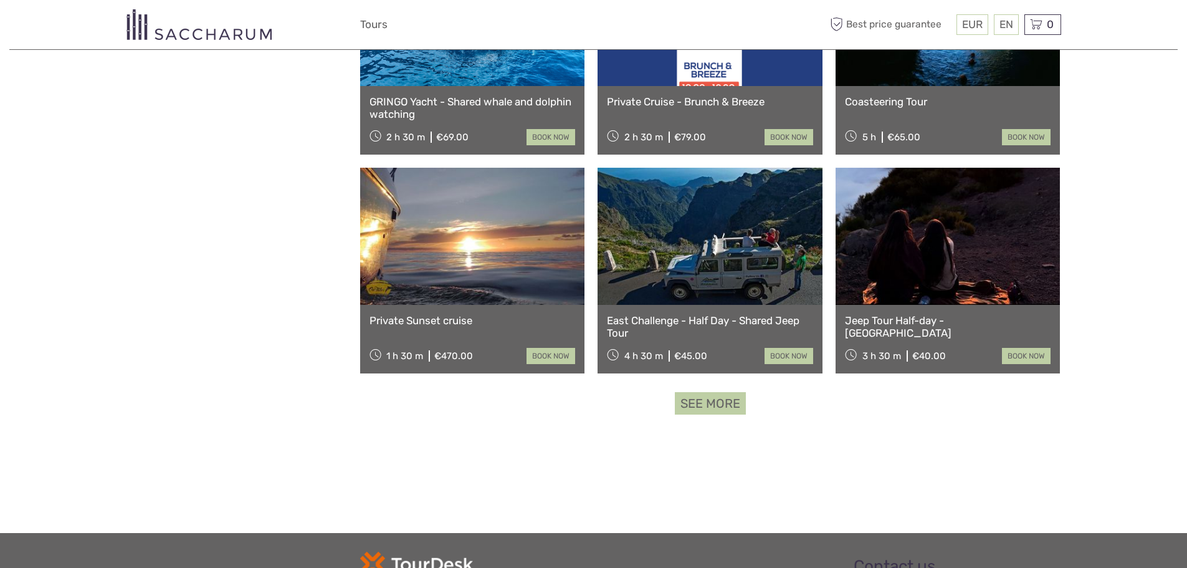
click at [718, 401] on link "See more" at bounding box center [710, 403] width 71 height 23
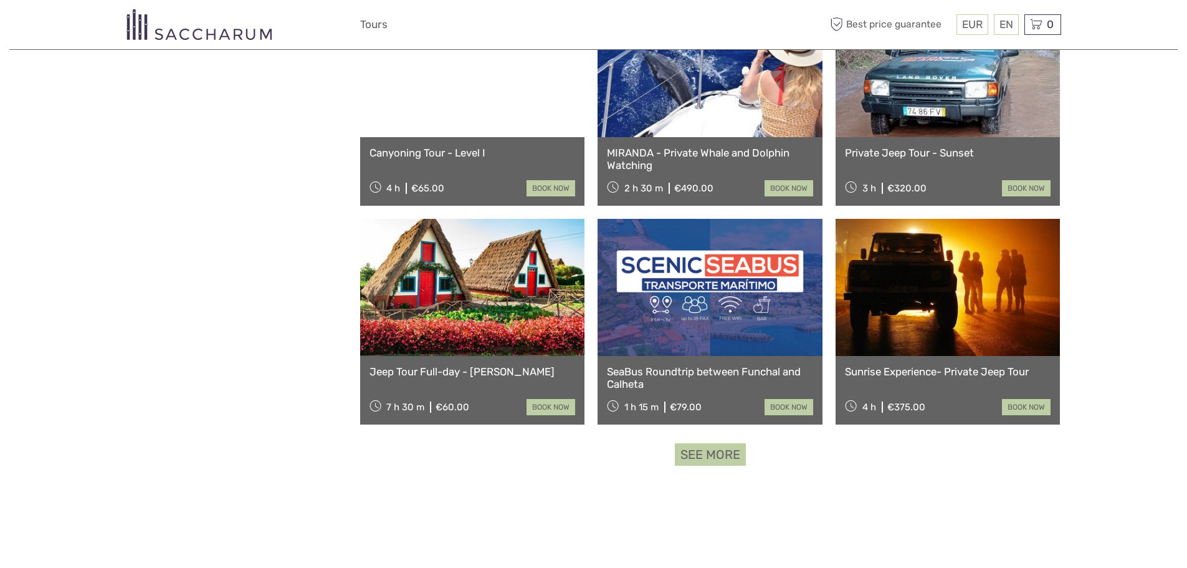
scroll to position [2367, 0]
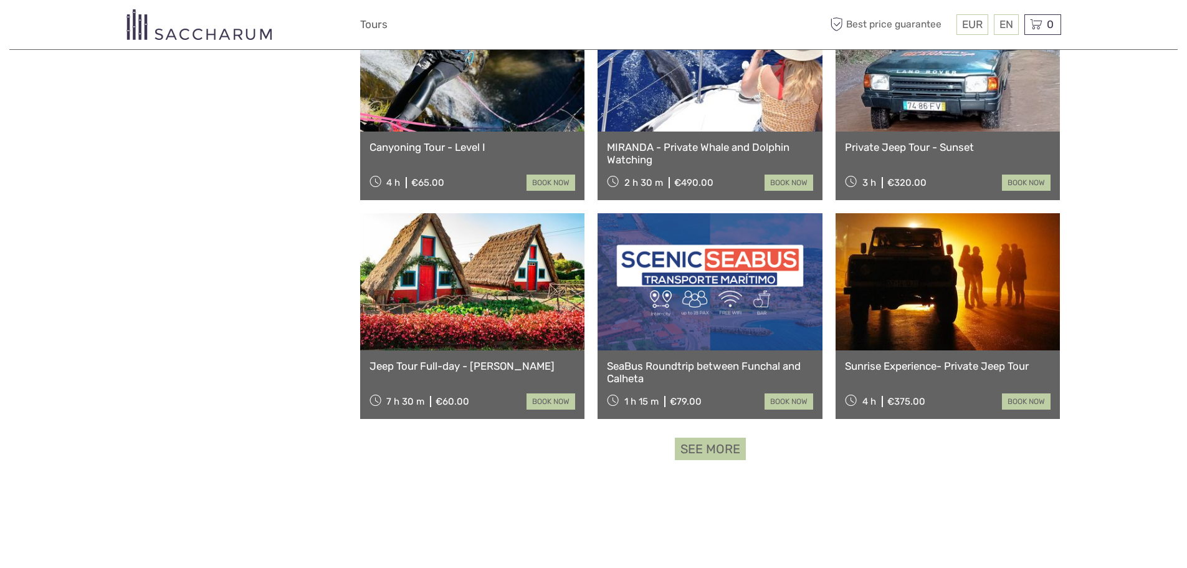
click at [934, 363] on link "Sunrise Experience- Private Jeep Tour" at bounding box center [948, 365] width 206 height 12
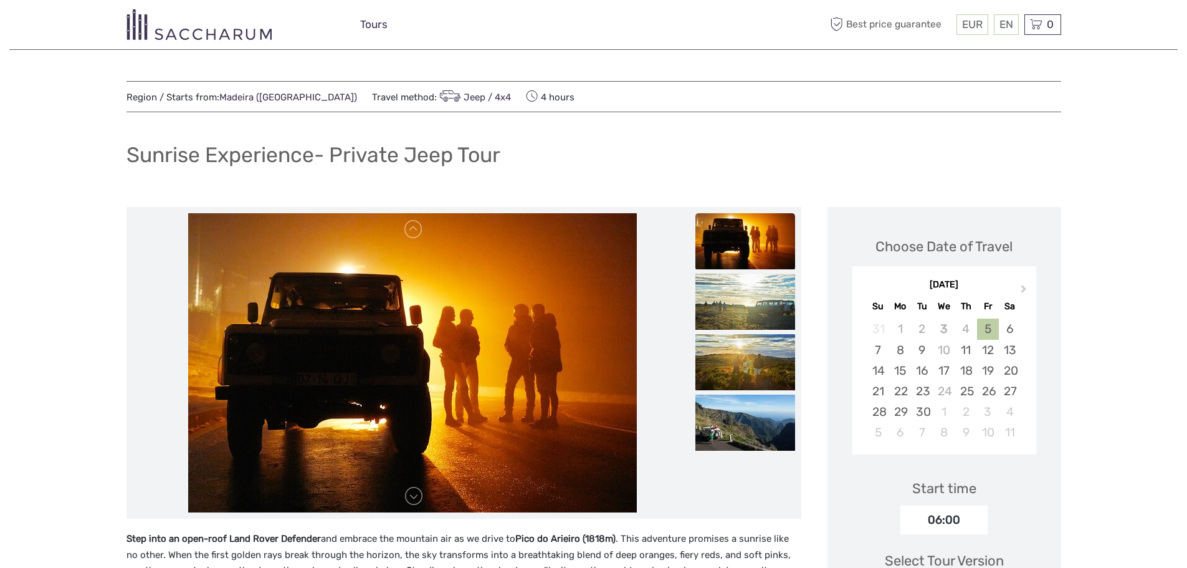
click at [377, 23] on link "Tours" at bounding box center [373, 25] width 27 height 18
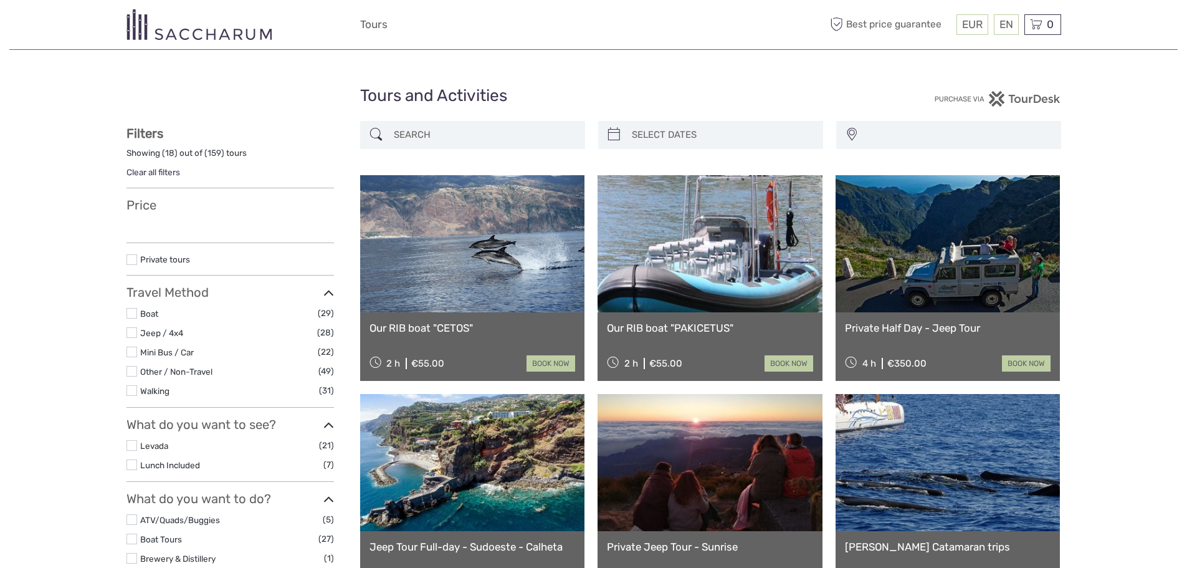
select select
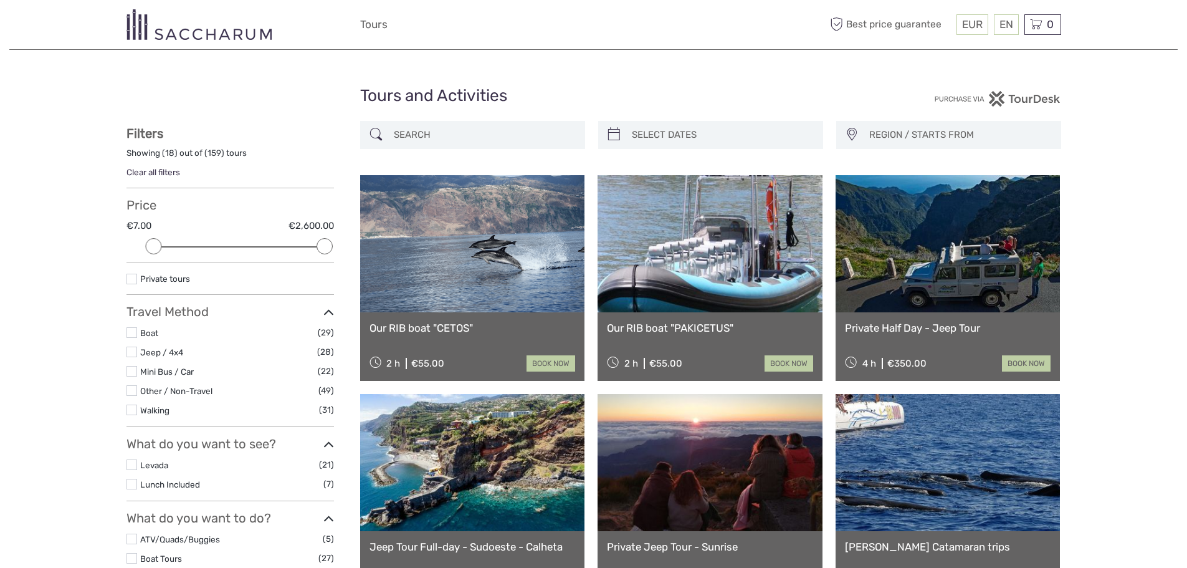
click at [508, 543] on link "Jeep Tour Full-day - Sudoeste - Calheta" at bounding box center [472, 546] width 206 height 12
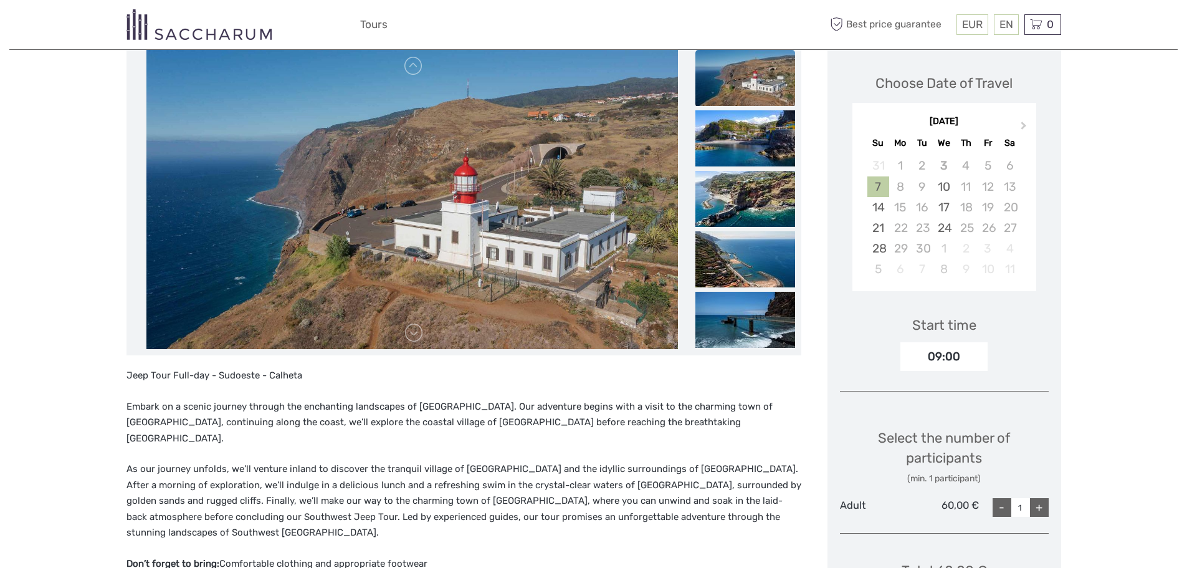
scroll to position [166, 0]
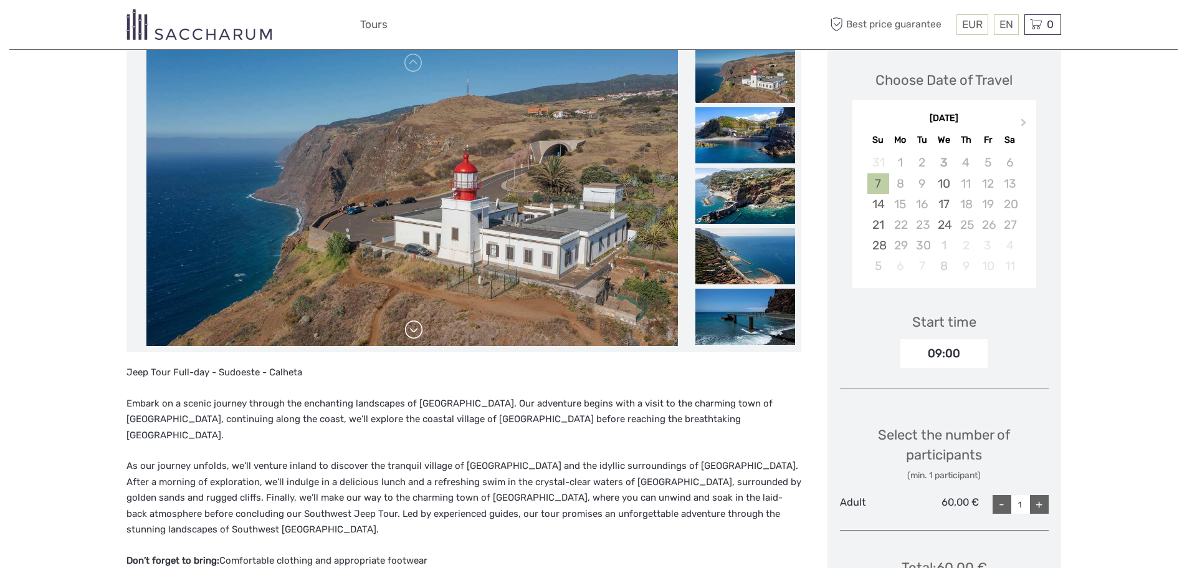
click at [411, 329] on link at bounding box center [414, 330] width 20 height 20
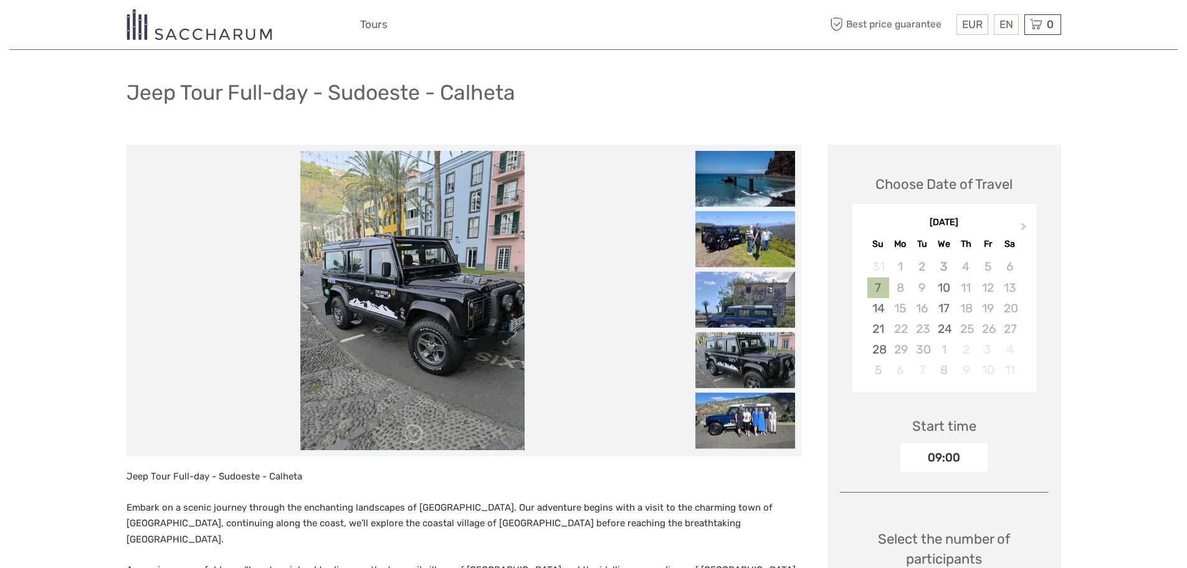
scroll to position [0, 0]
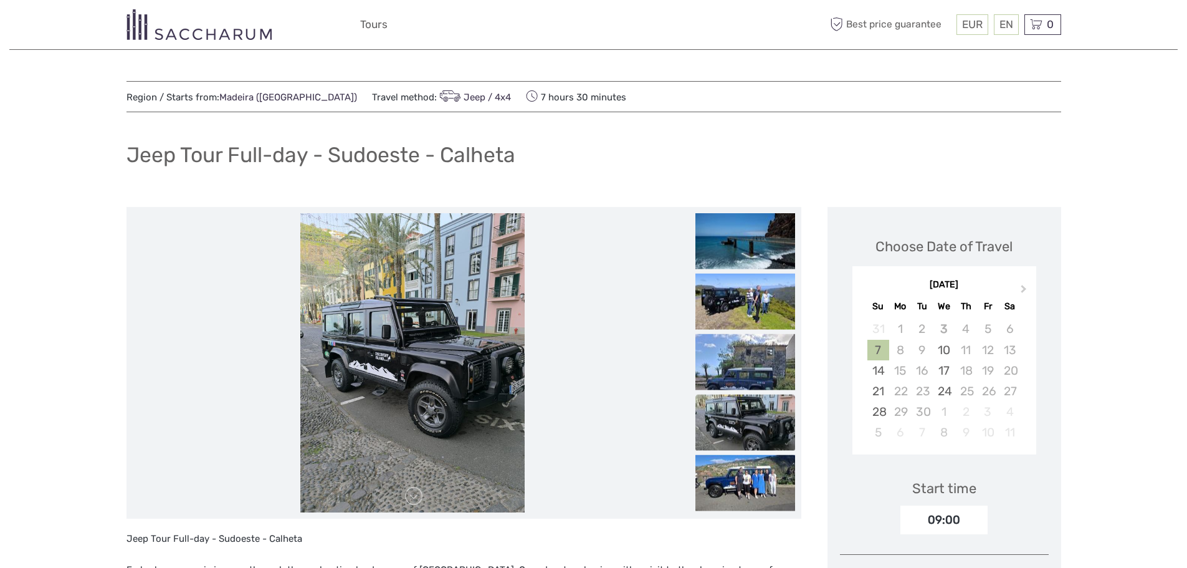
click at [231, 37] on img at bounding box center [198, 24] width 145 height 31
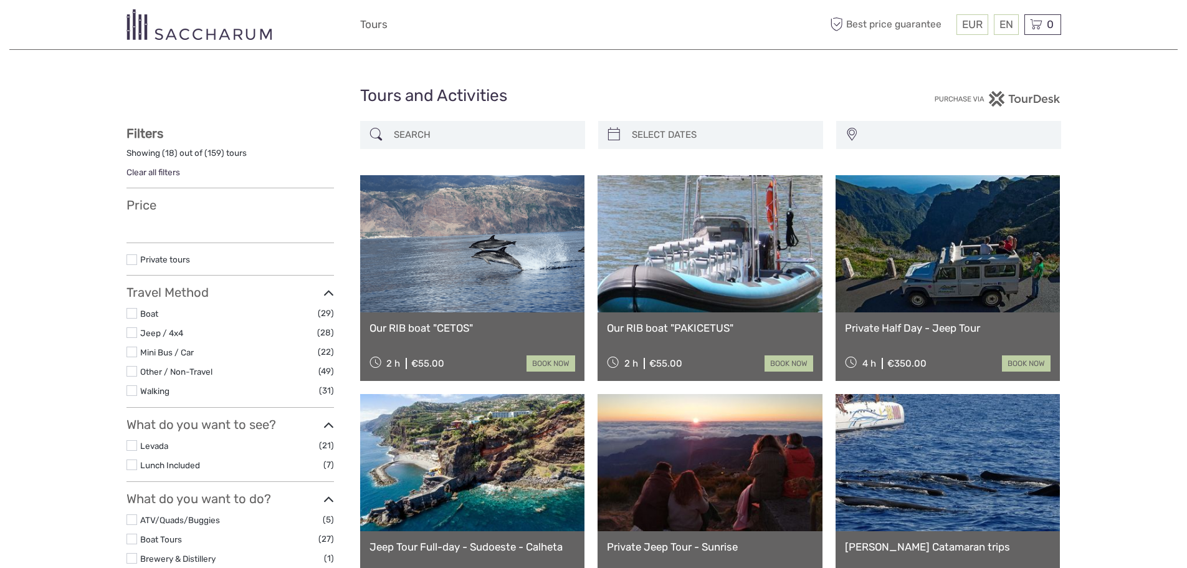
select select
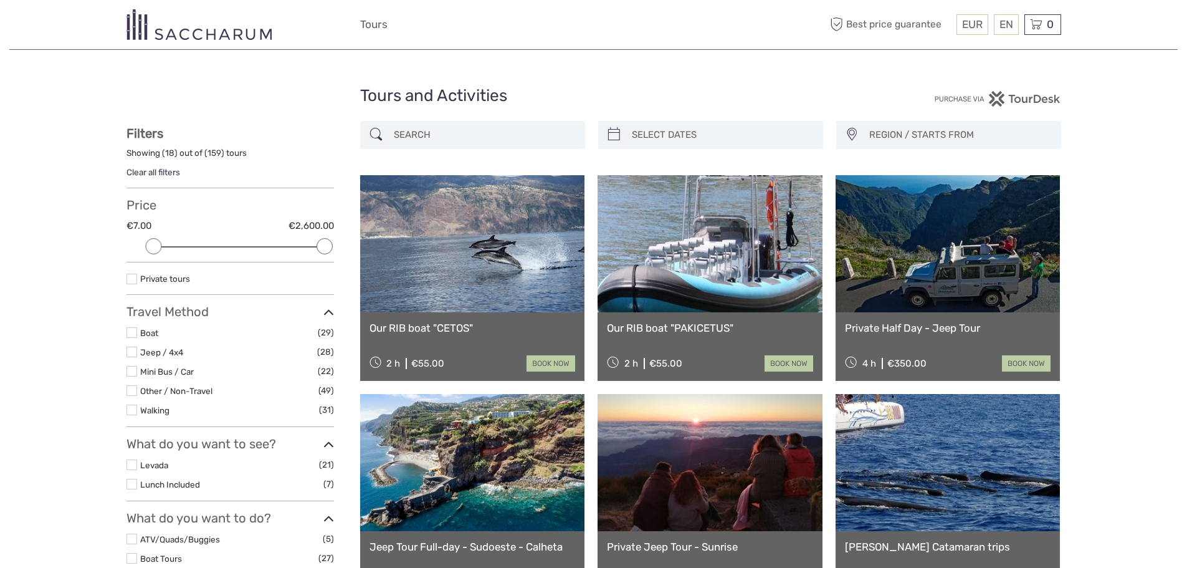
click at [134, 348] on label at bounding box center [131, 351] width 11 height 11
click at [0, 0] on input "checkbox" at bounding box center [0, 0] width 0 height 0
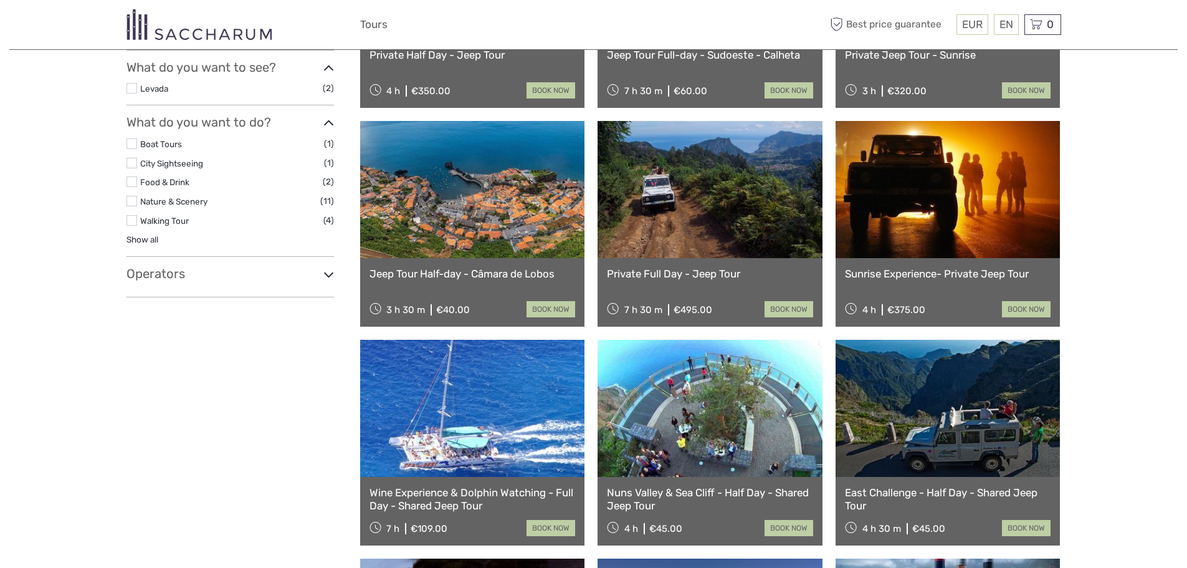
scroll to position [300, 0]
click at [329, 278] on icon at bounding box center [328, 273] width 11 height 17
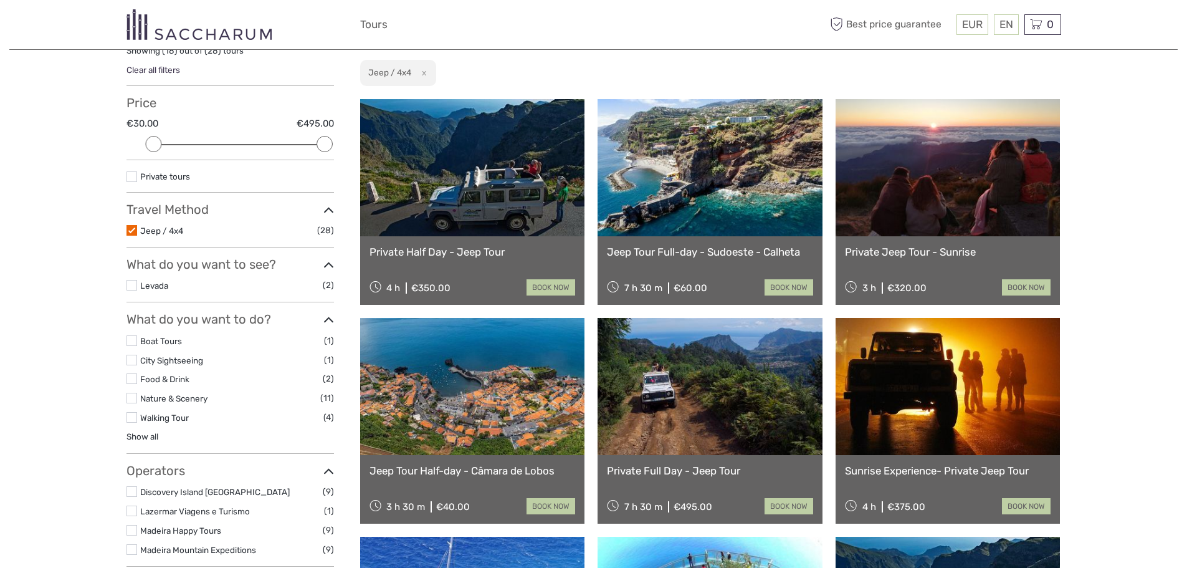
scroll to position [92, 0]
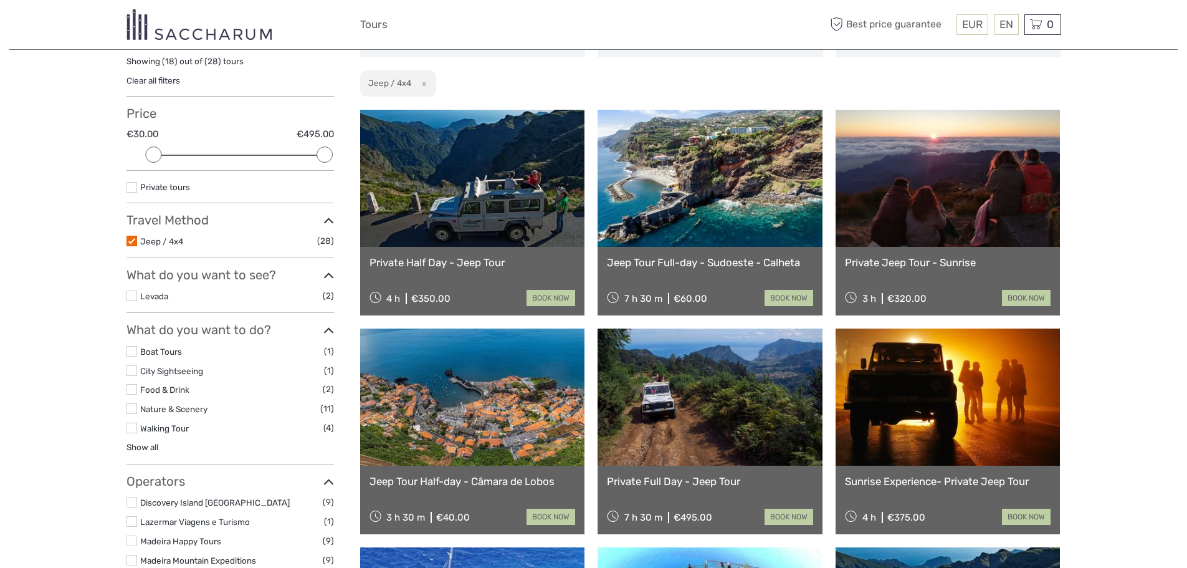
click at [137, 429] on li "Walking Tour (4)" at bounding box center [229, 428] width 207 height 14
click at [131, 429] on label at bounding box center [131, 427] width 11 height 11
click at [0, 0] on input "checkbox" at bounding box center [0, 0] width 0 height 0
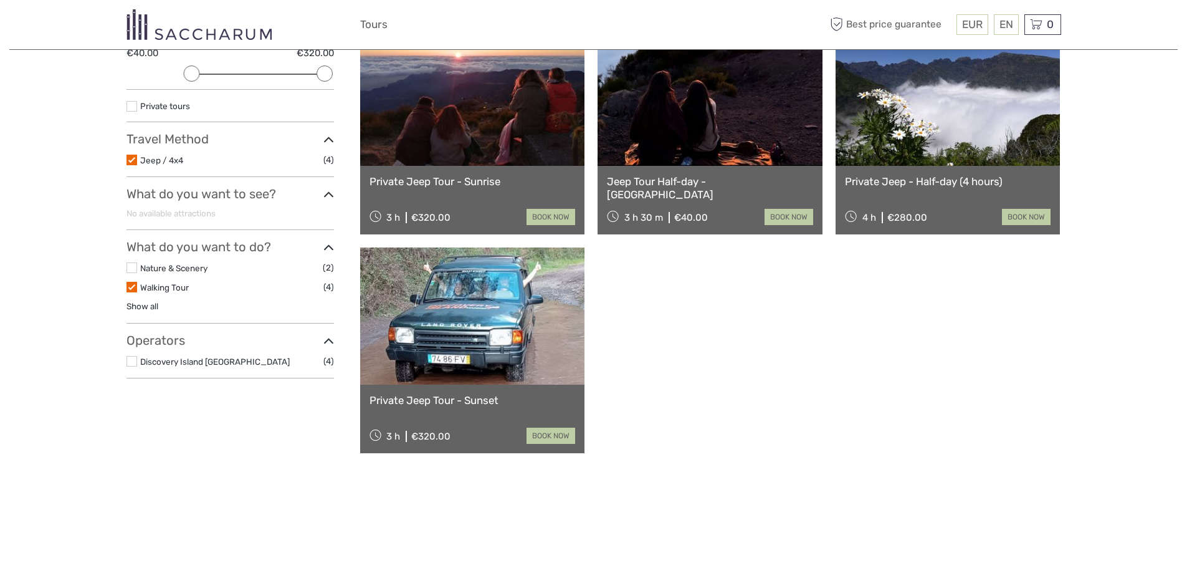
scroll to position [175, 0]
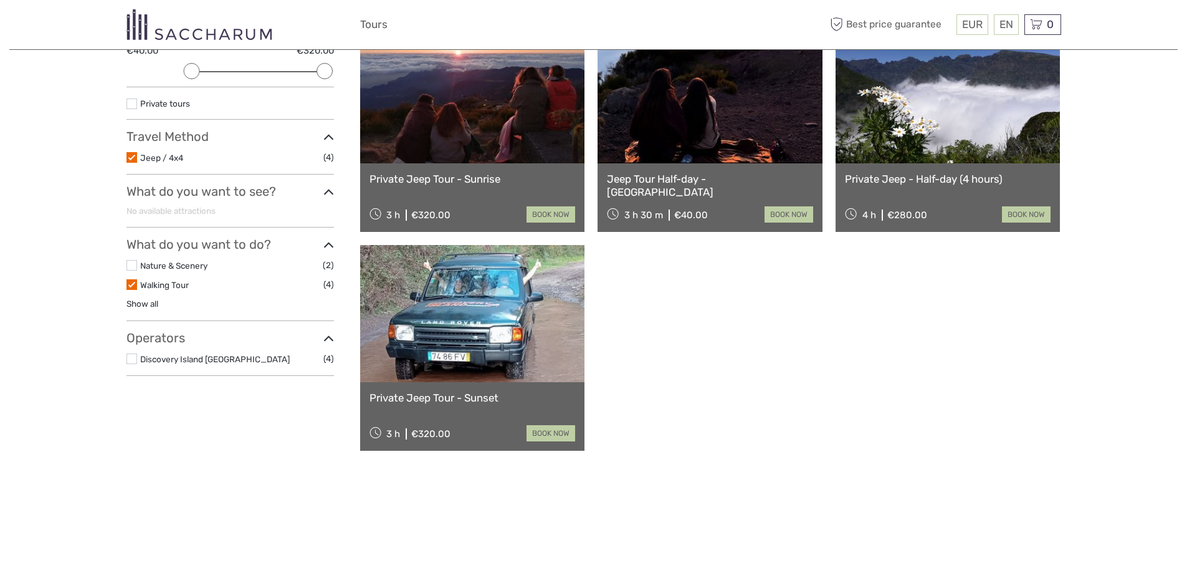
click at [131, 280] on label at bounding box center [131, 284] width 11 height 11
click at [0, 0] on input "checkbox" at bounding box center [0, 0] width 0 height 0
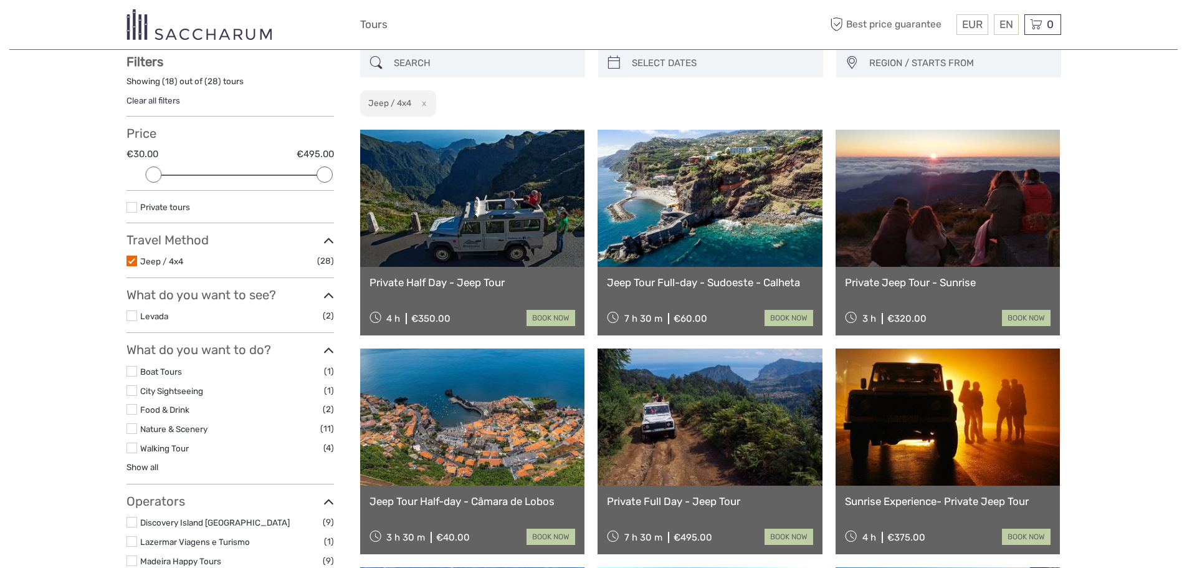
scroll to position [71, 0]
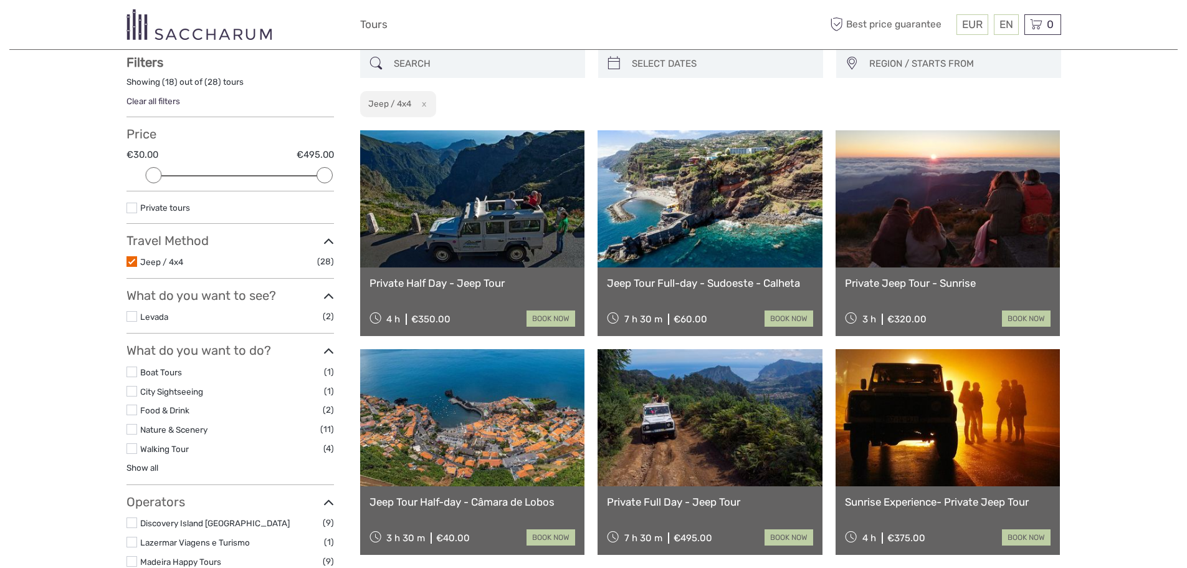
click at [130, 407] on label at bounding box center [131, 409] width 11 height 11
click at [0, 0] on input "checkbox" at bounding box center [0, 0] width 0 height 0
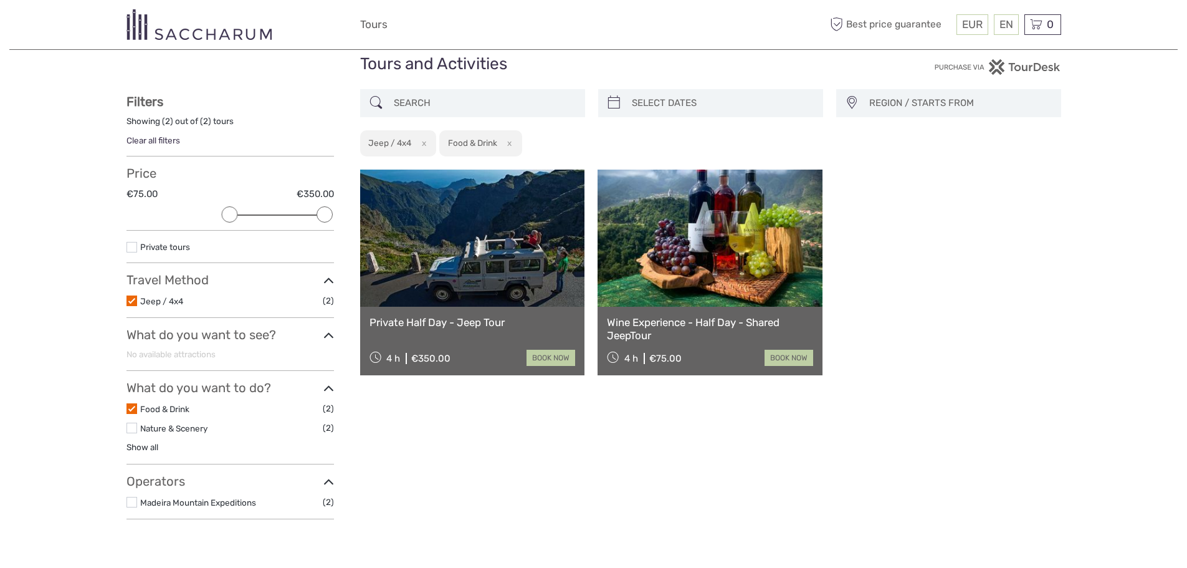
scroll to position [29, 0]
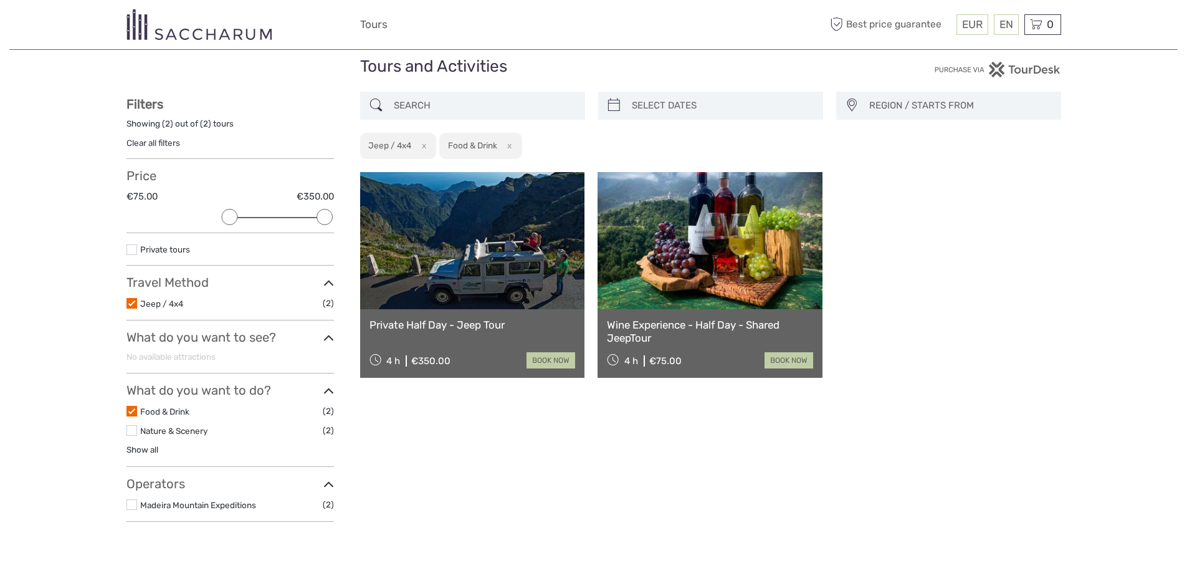
click at [462, 321] on link "Private Half Day - Jeep Tour" at bounding box center [472, 324] width 206 height 12
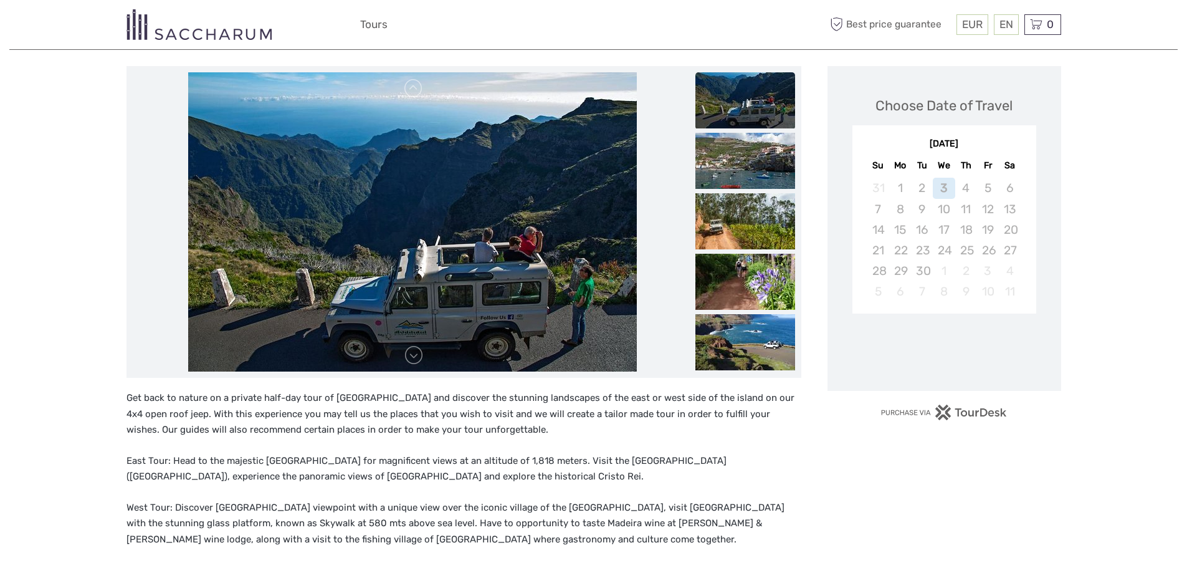
scroll to position [145, 0]
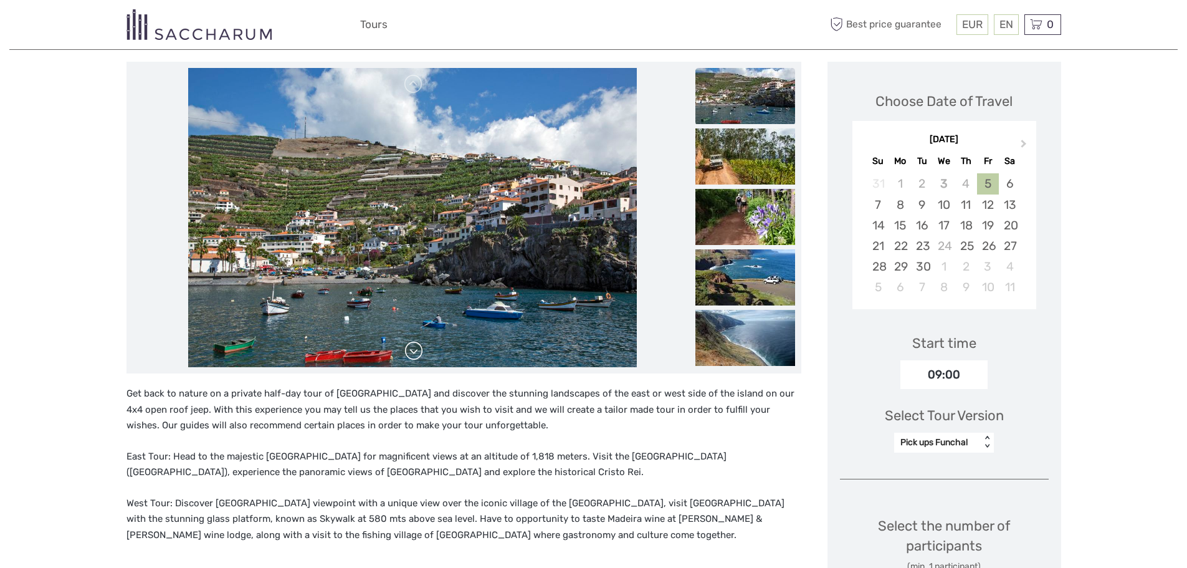
click at [411, 351] on link at bounding box center [414, 351] width 20 height 20
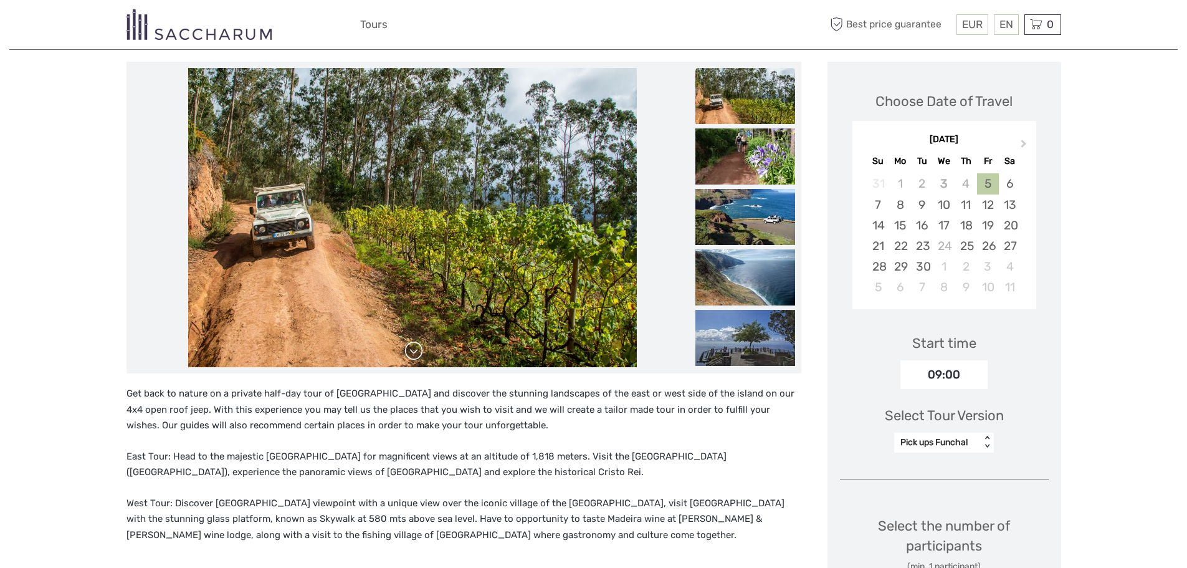
click at [412, 350] on link at bounding box center [414, 351] width 20 height 20
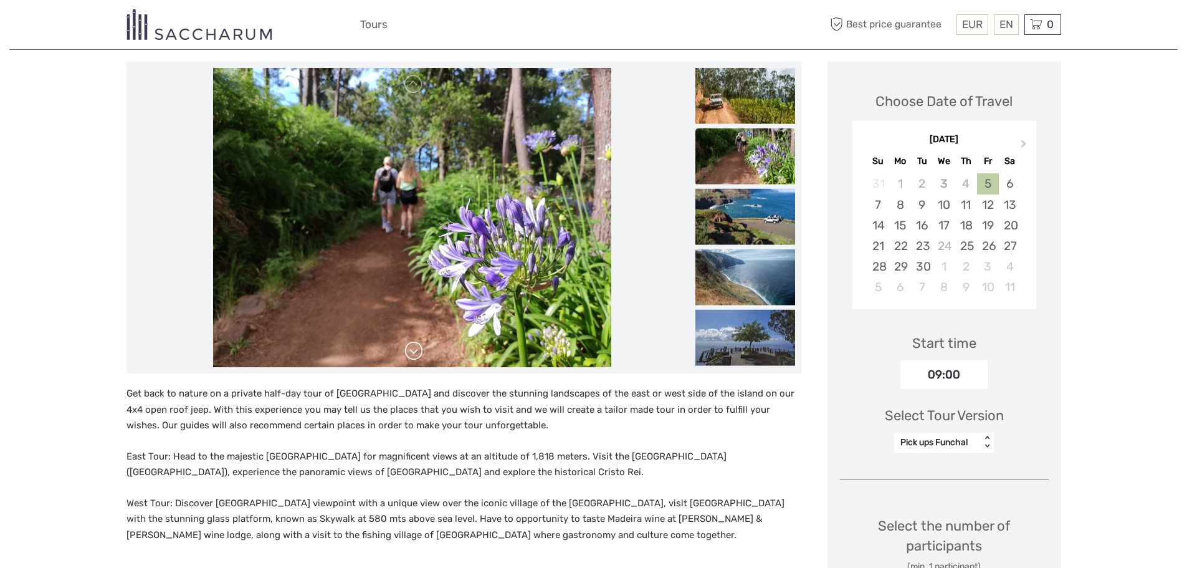
click at [414, 350] on link at bounding box center [414, 351] width 20 height 20
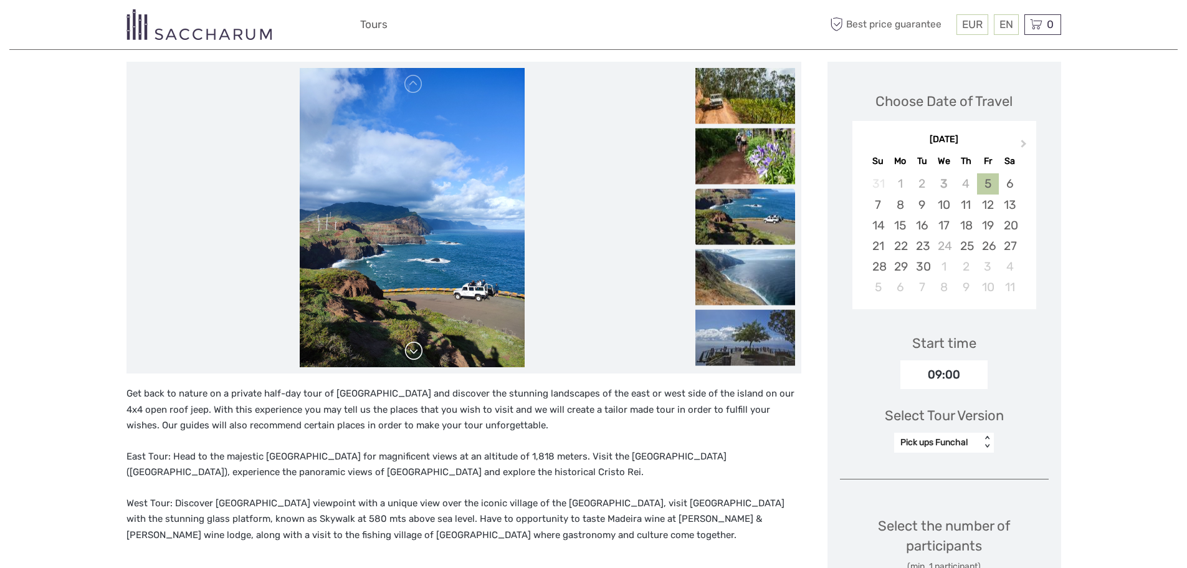
click at [414, 350] on link at bounding box center [414, 351] width 20 height 20
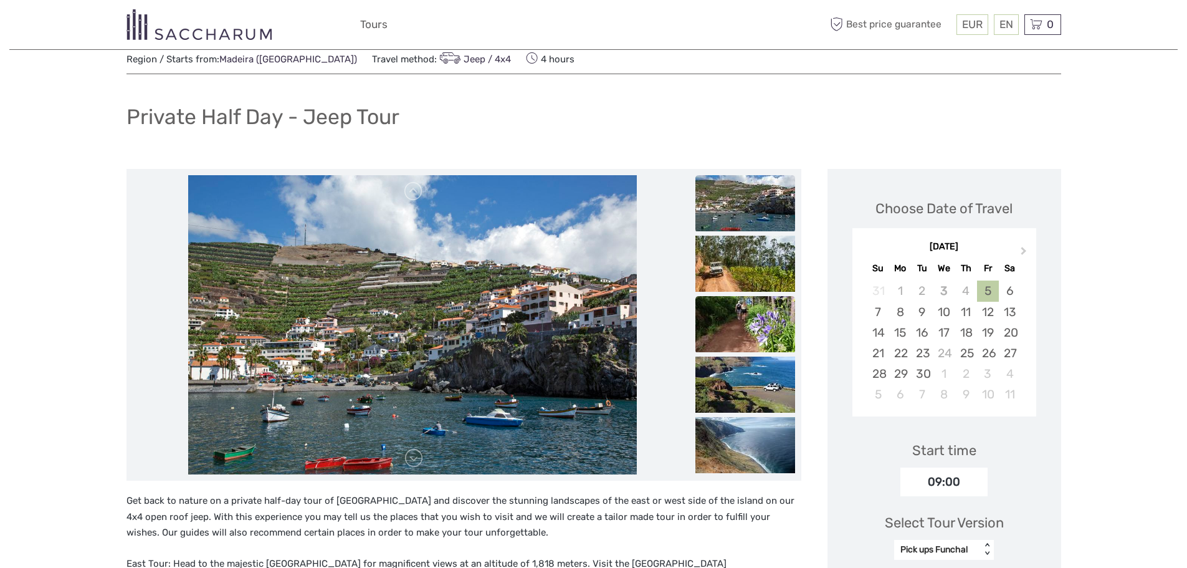
scroll to position [0, 0]
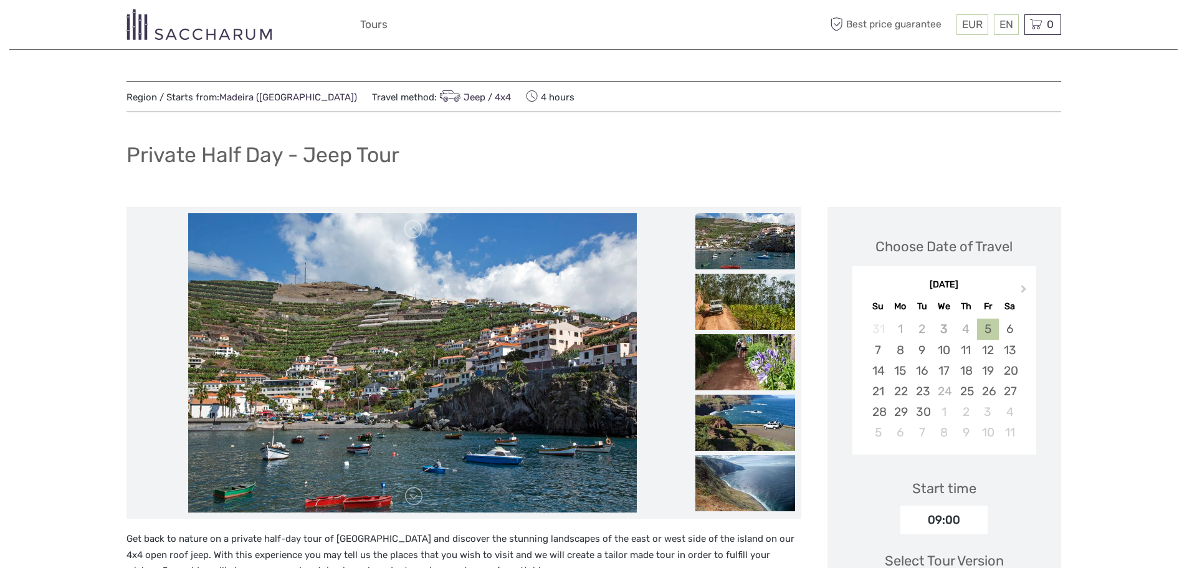
click at [730, 245] on img at bounding box center [745, 241] width 100 height 56
click at [743, 298] on img at bounding box center [745, 301] width 100 height 56
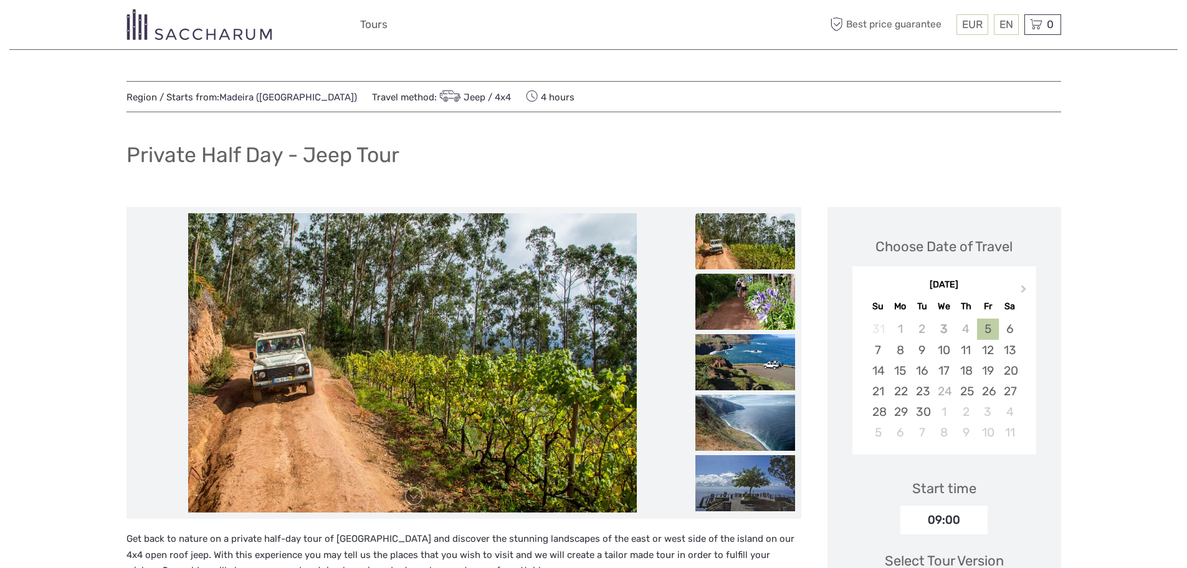
click at [745, 306] on img at bounding box center [745, 301] width 100 height 56
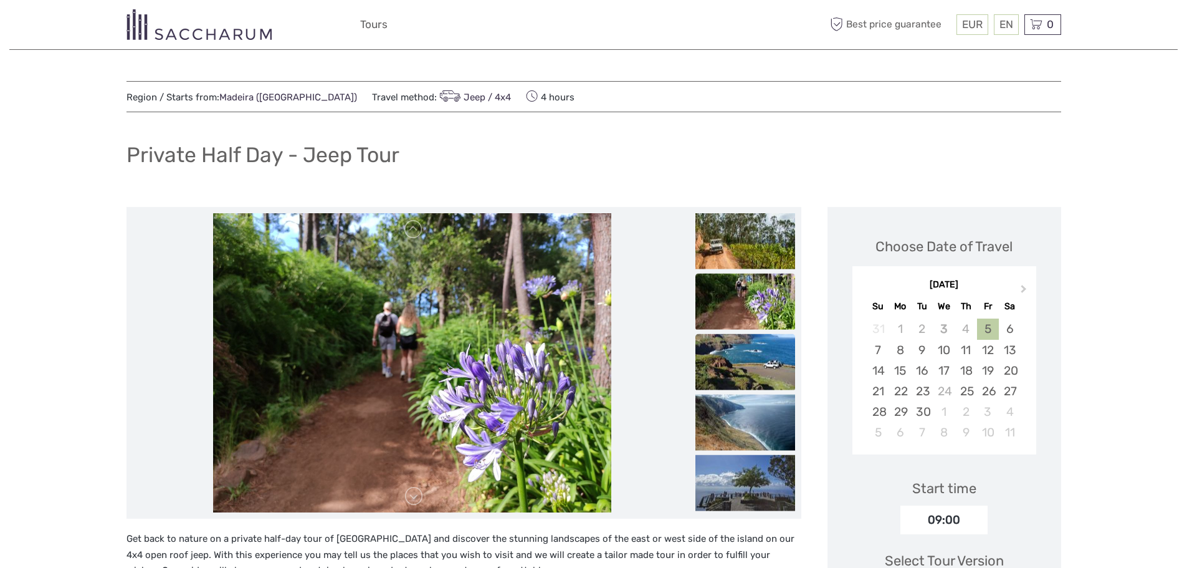
click at [738, 378] on img at bounding box center [745, 362] width 100 height 56
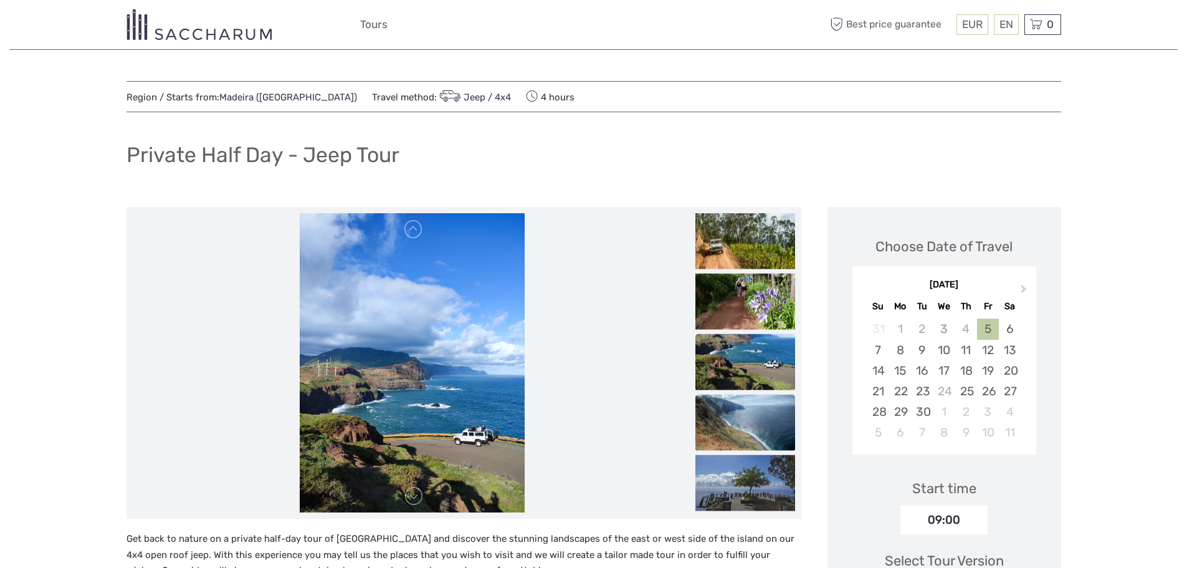
click at [728, 424] on img at bounding box center [745, 422] width 100 height 56
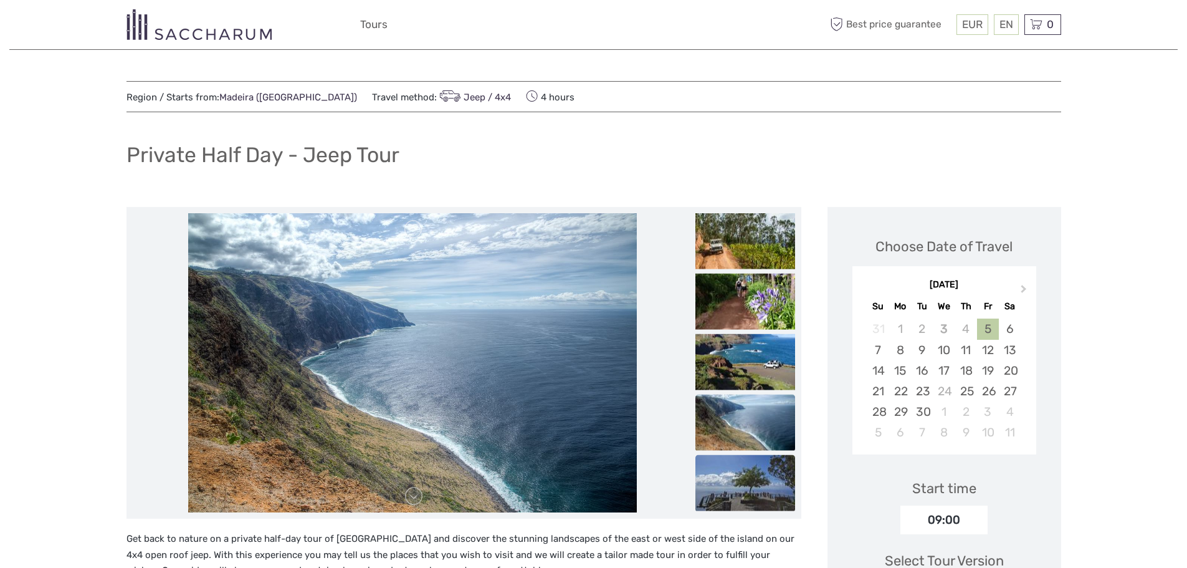
click at [743, 489] on img at bounding box center [745, 483] width 100 height 56
